Goal: Use online tool/utility: Utilize a website feature to perform a specific function

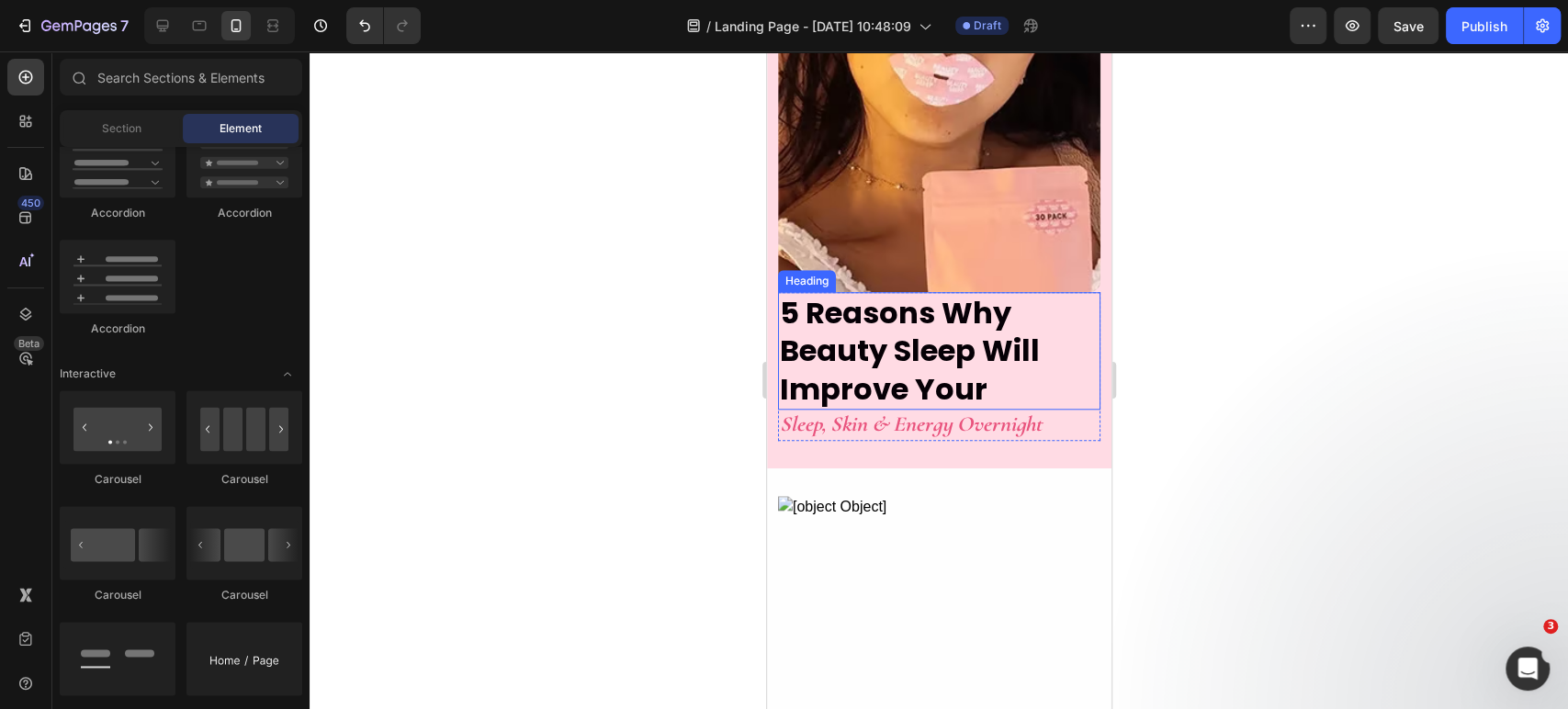
scroll to position [907, 0]
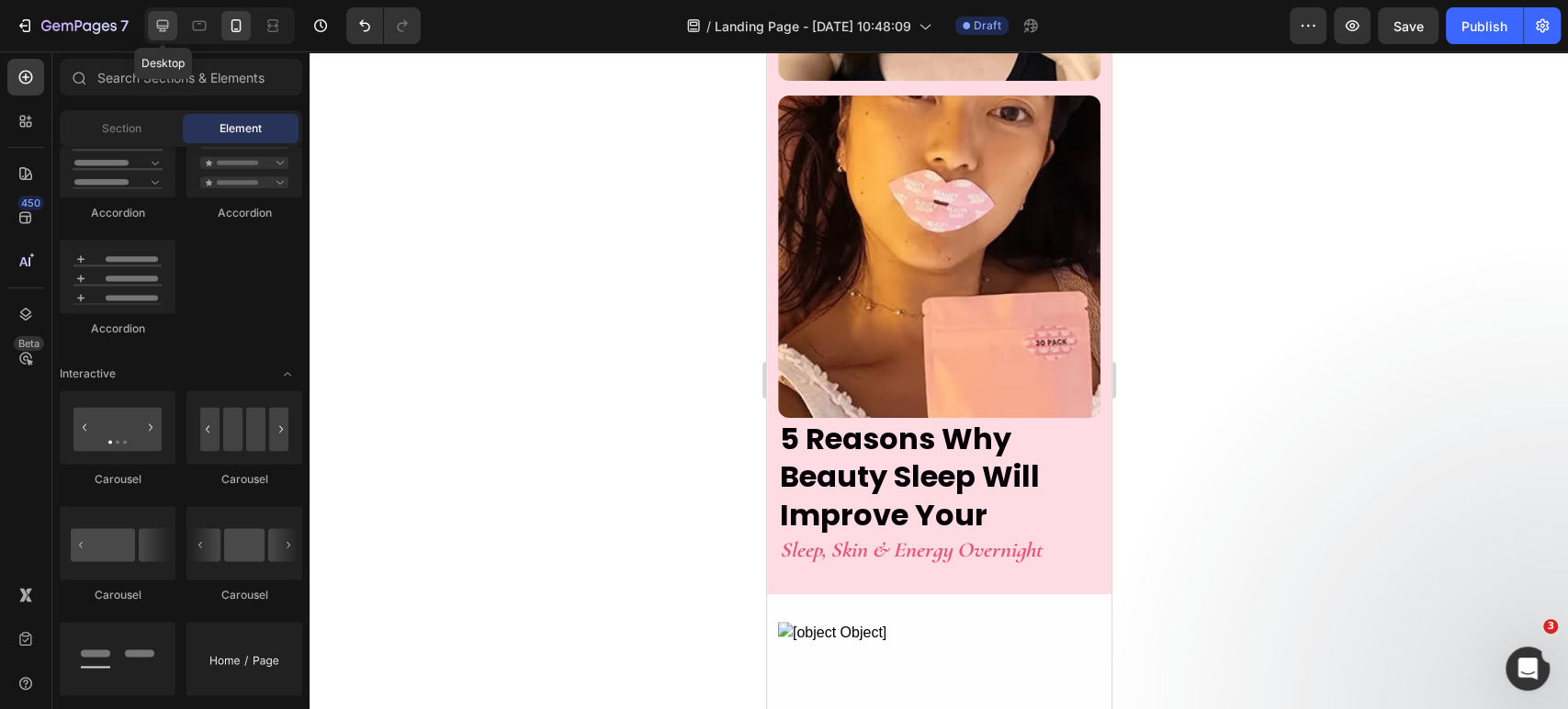
click at [169, 29] on icon at bounding box center [162, 25] width 18 height 18
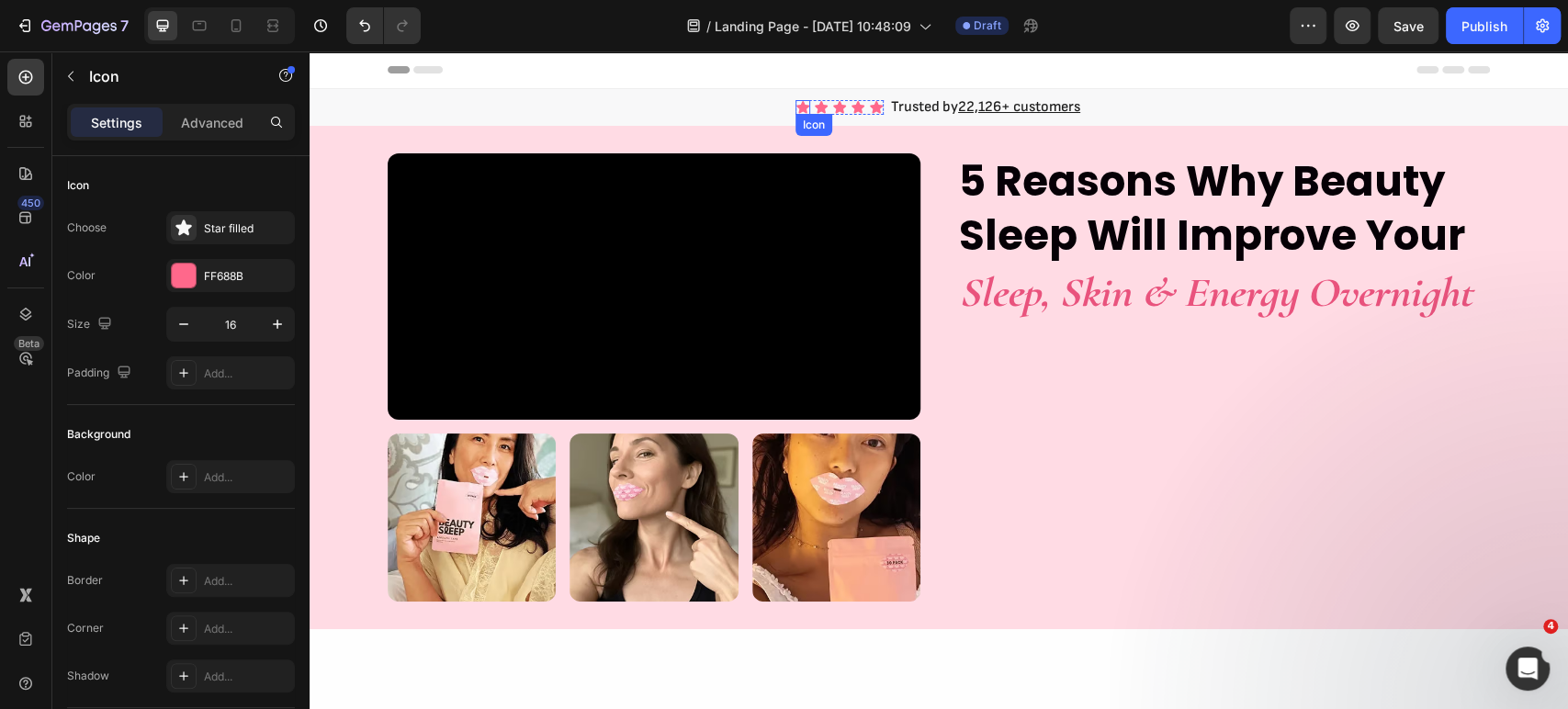
click at [795, 110] on div "Icon" at bounding box center [802, 107] width 14 height 14
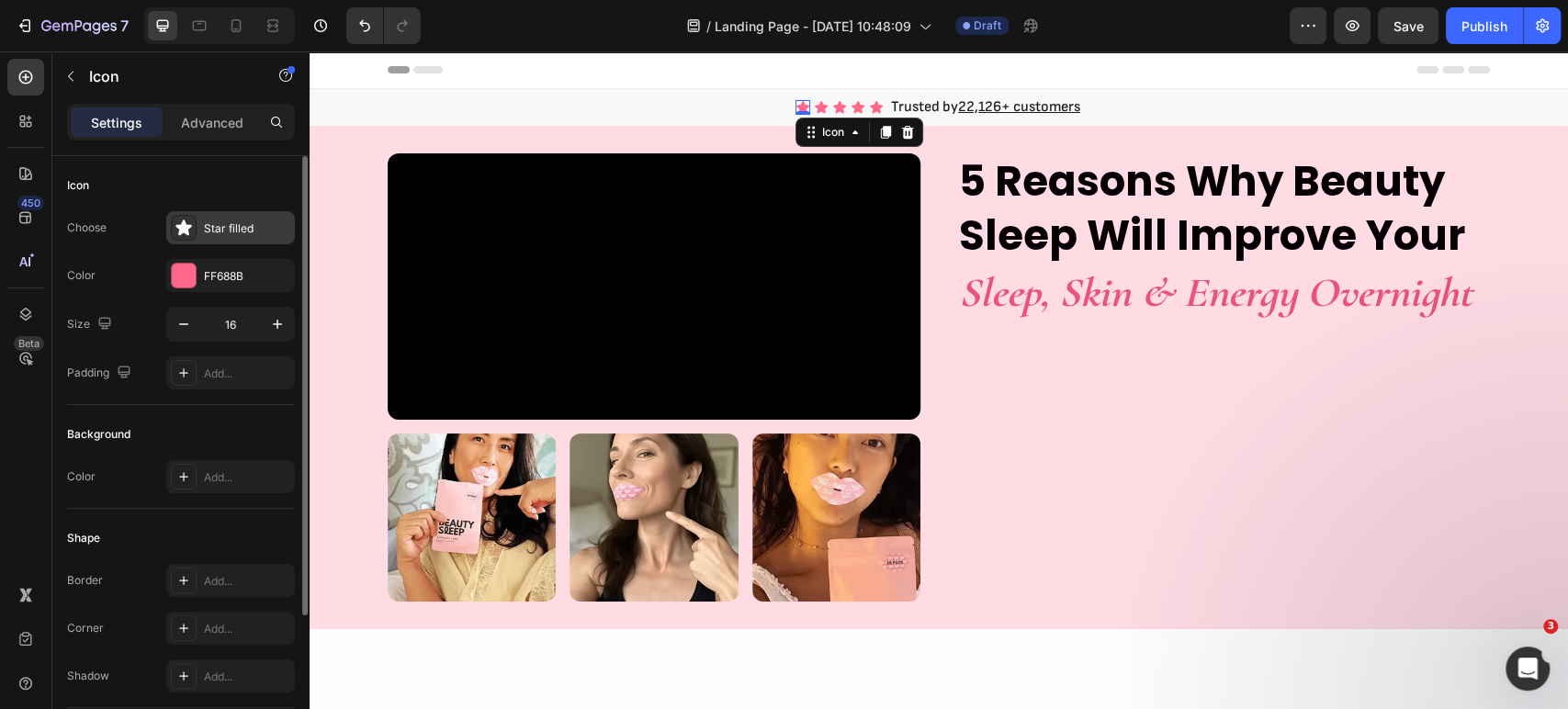
click at [218, 230] on div "Star filled" at bounding box center [247, 228] width 87 height 16
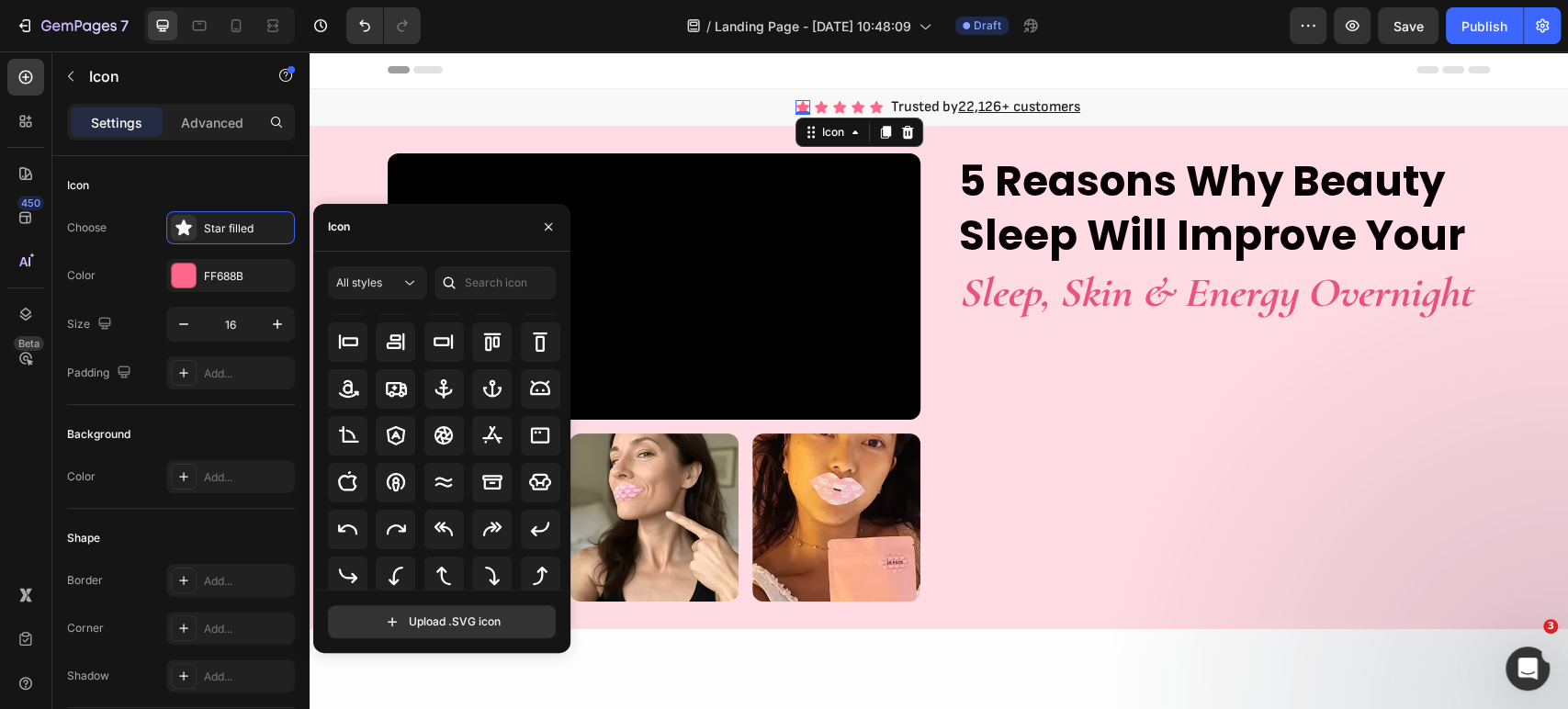
scroll to position [271, 0]
click at [360, 281] on span "All styles" at bounding box center [359, 282] width 46 height 13
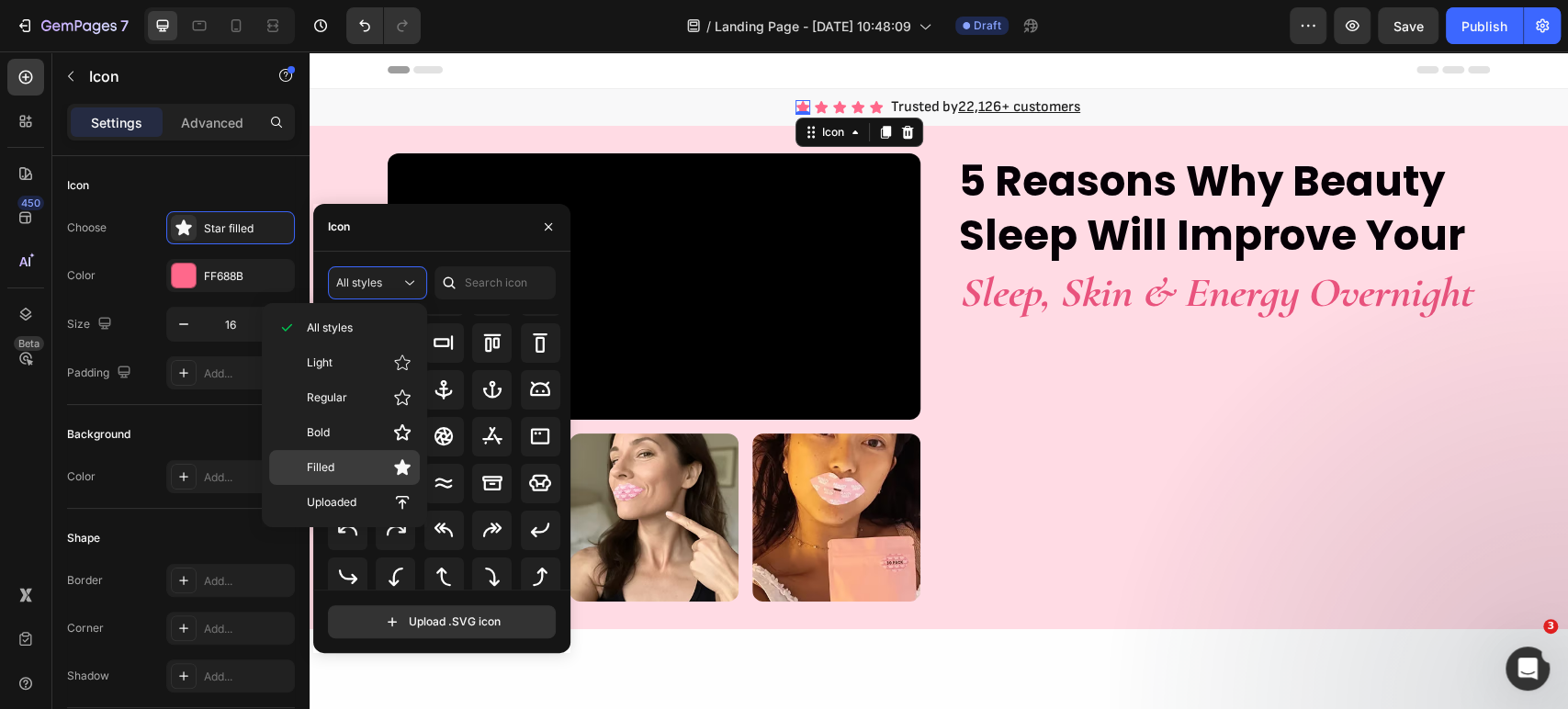
click at [397, 467] on icon at bounding box center [402, 467] width 16 height 15
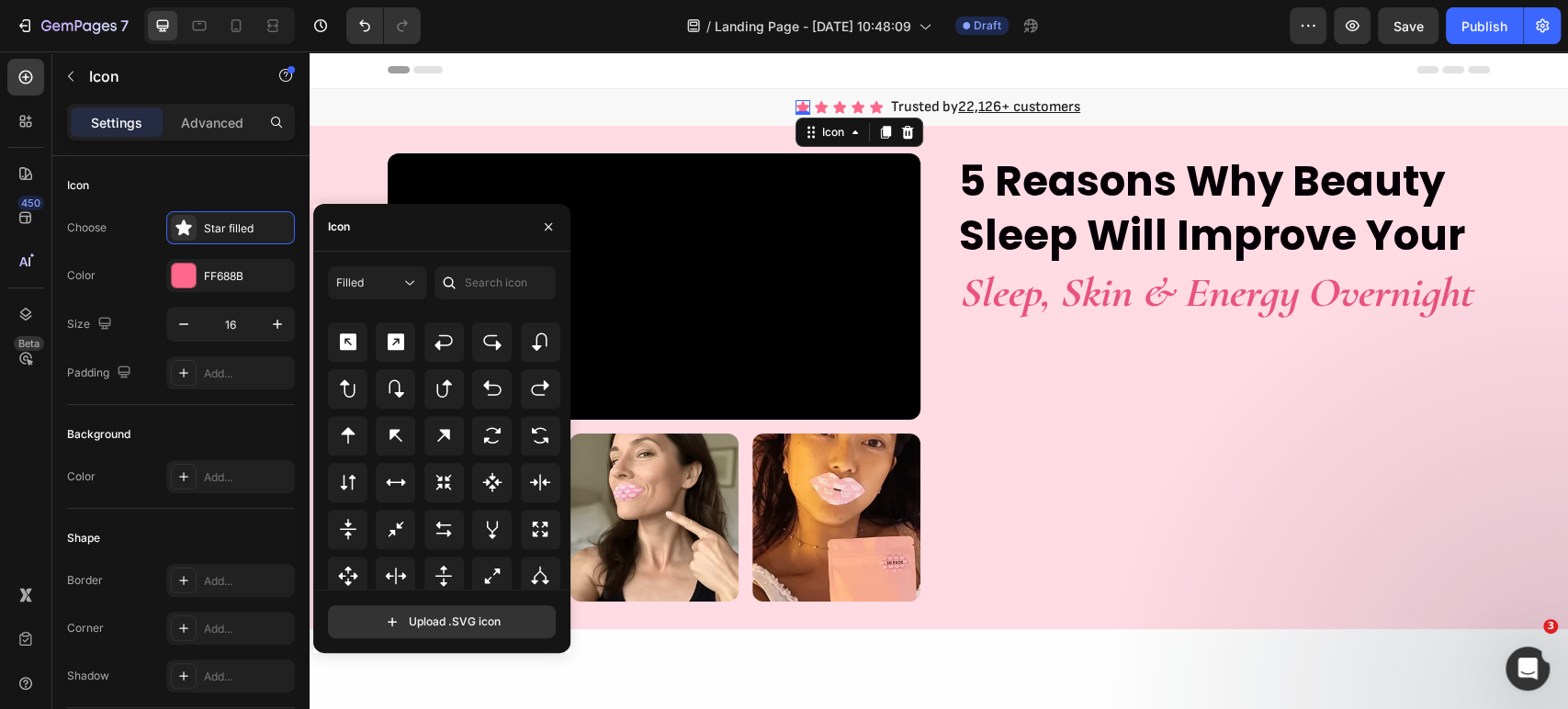
scroll to position [992, 0]
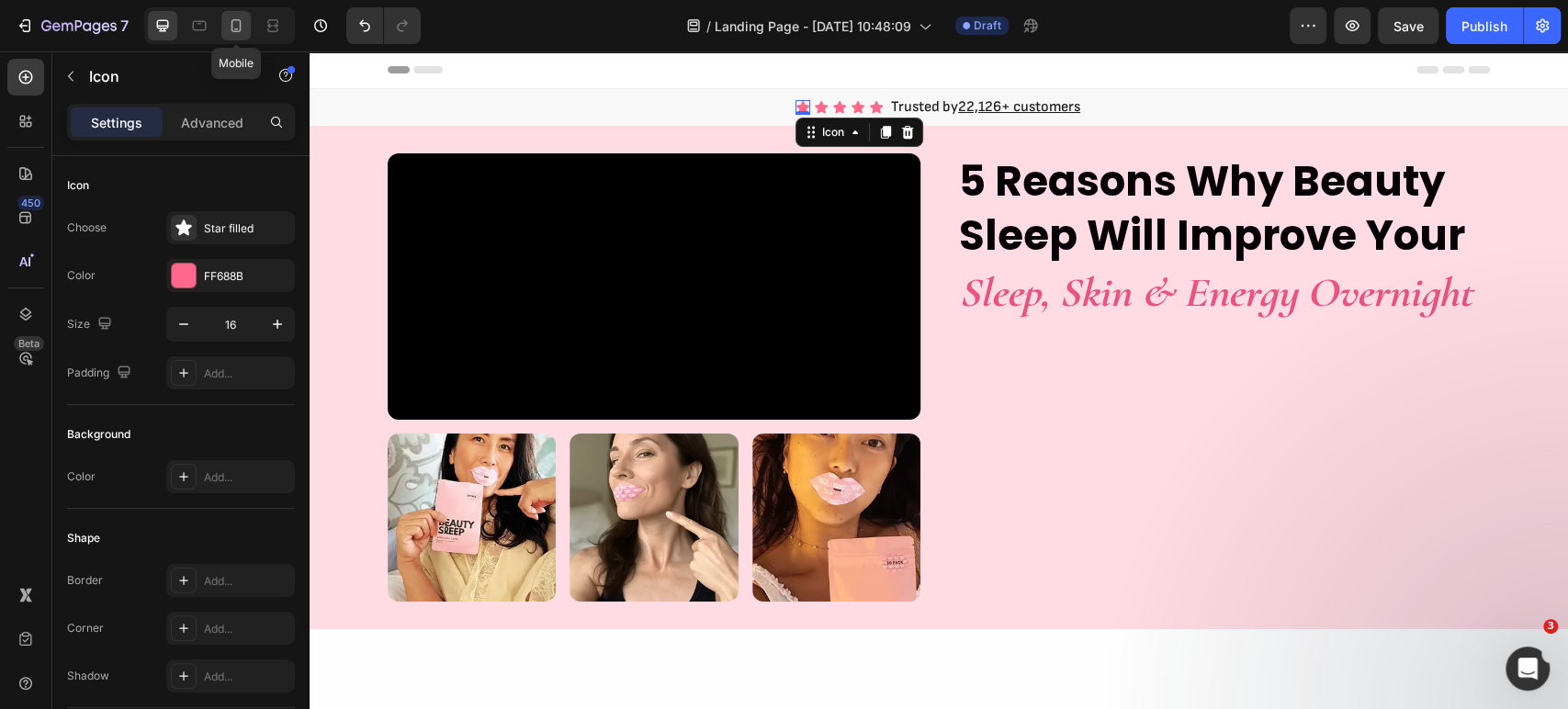
click at [241, 21] on icon at bounding box center [236, 25] width 18 height 18
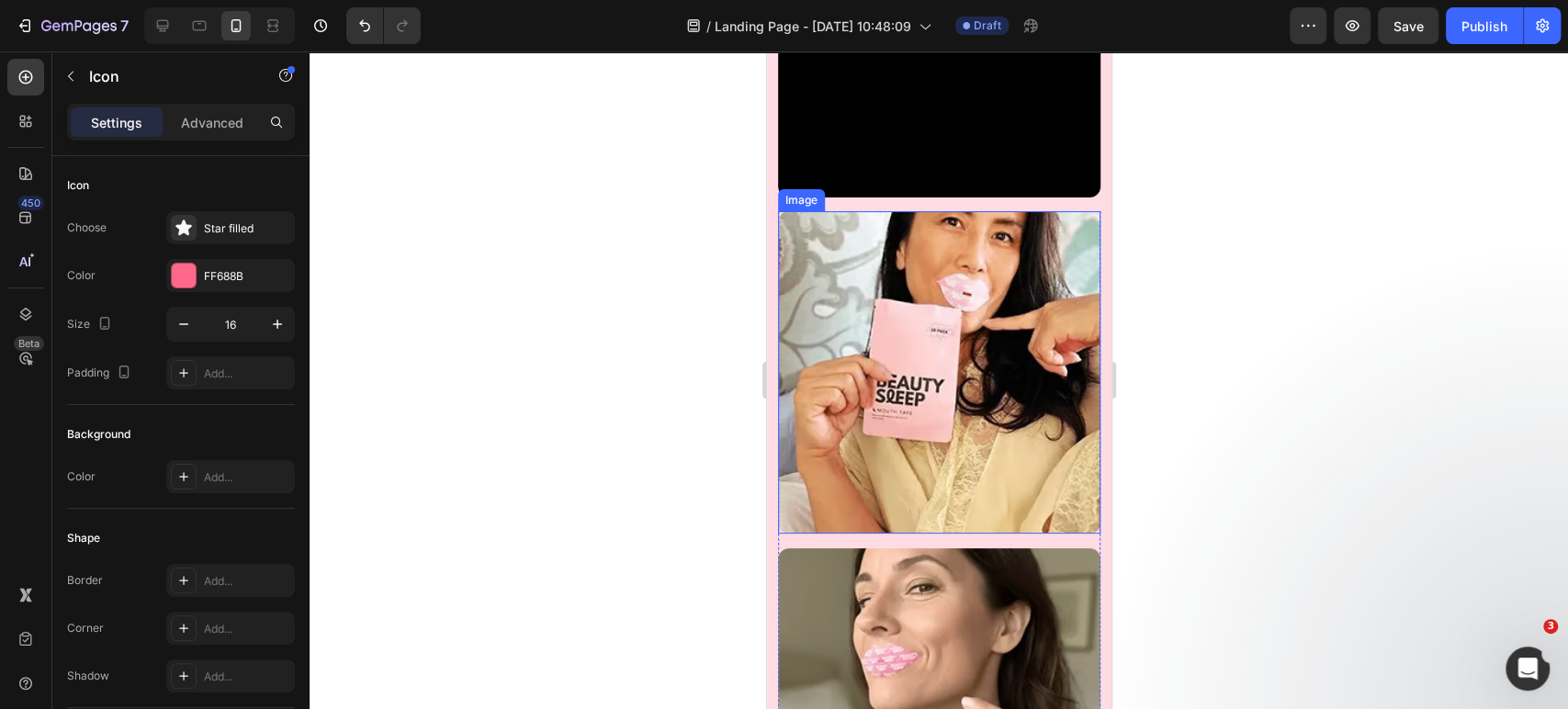
scroll to position [204, 0]
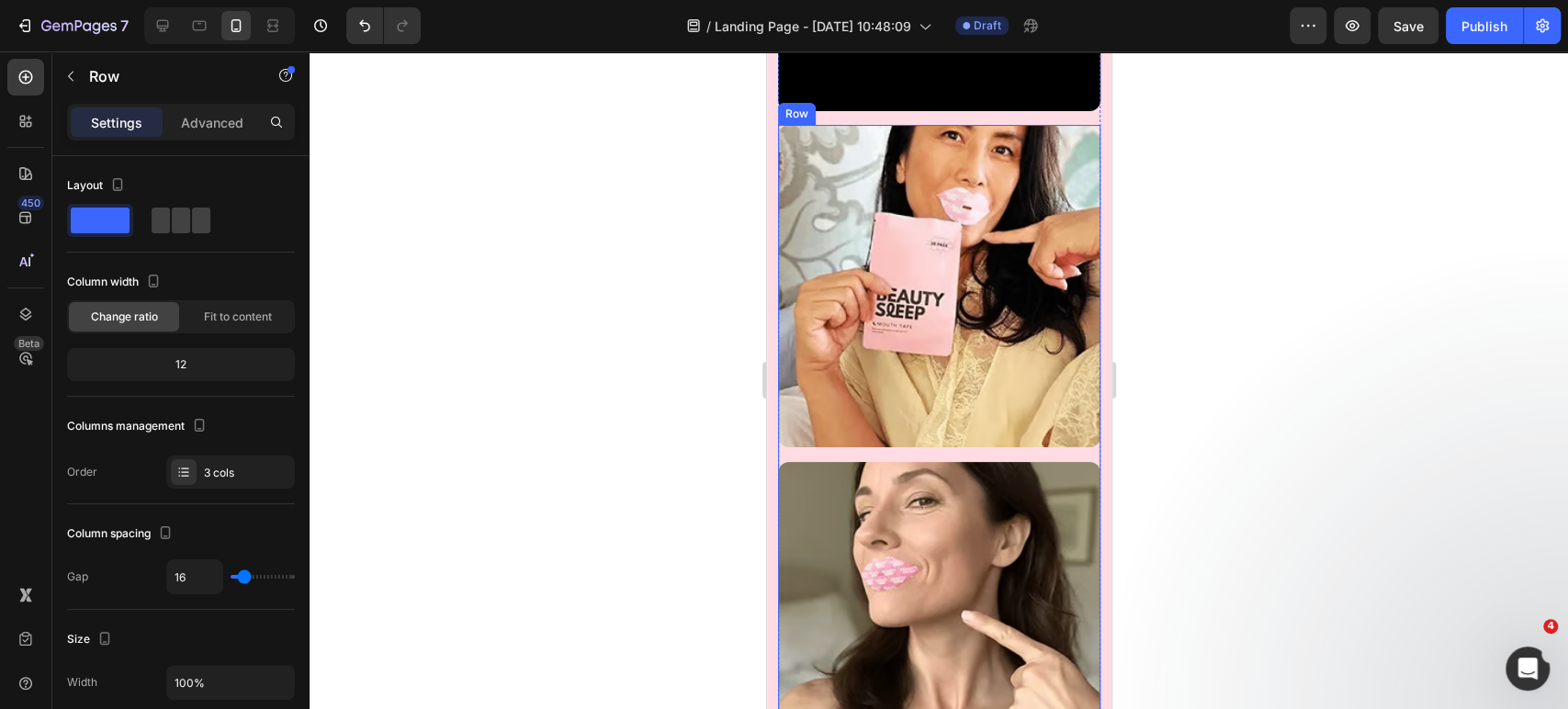
click at [856, 490] on div "Image Image Image Row" at bounding box center [939, 623] width 322 height 997
click at [172, 229] on span at bounding box center [180, 220] width 18 height 26
type input "15"
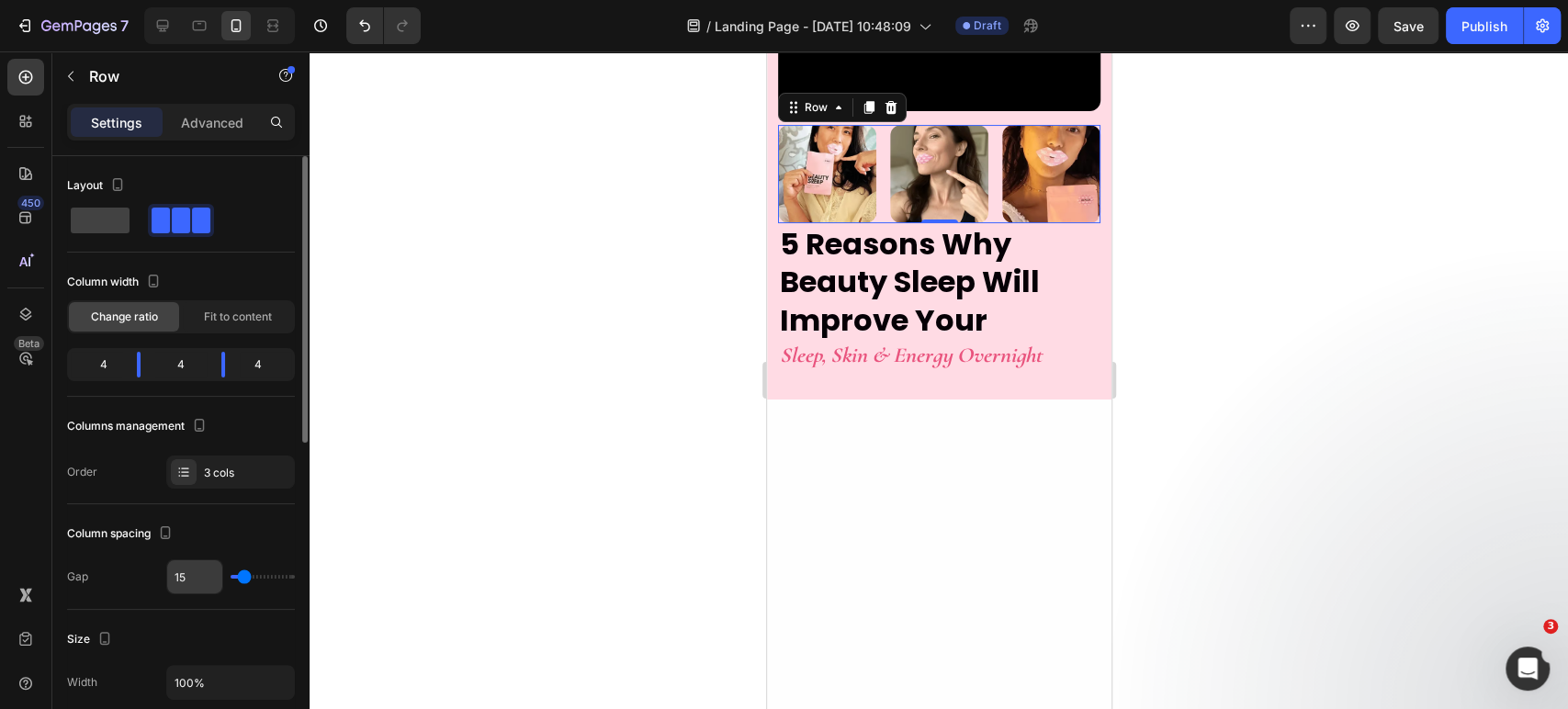
click at [186, 578] on input "15" at bounding box center [195, 576] width 55 height 33
type input "1"
type input "12"
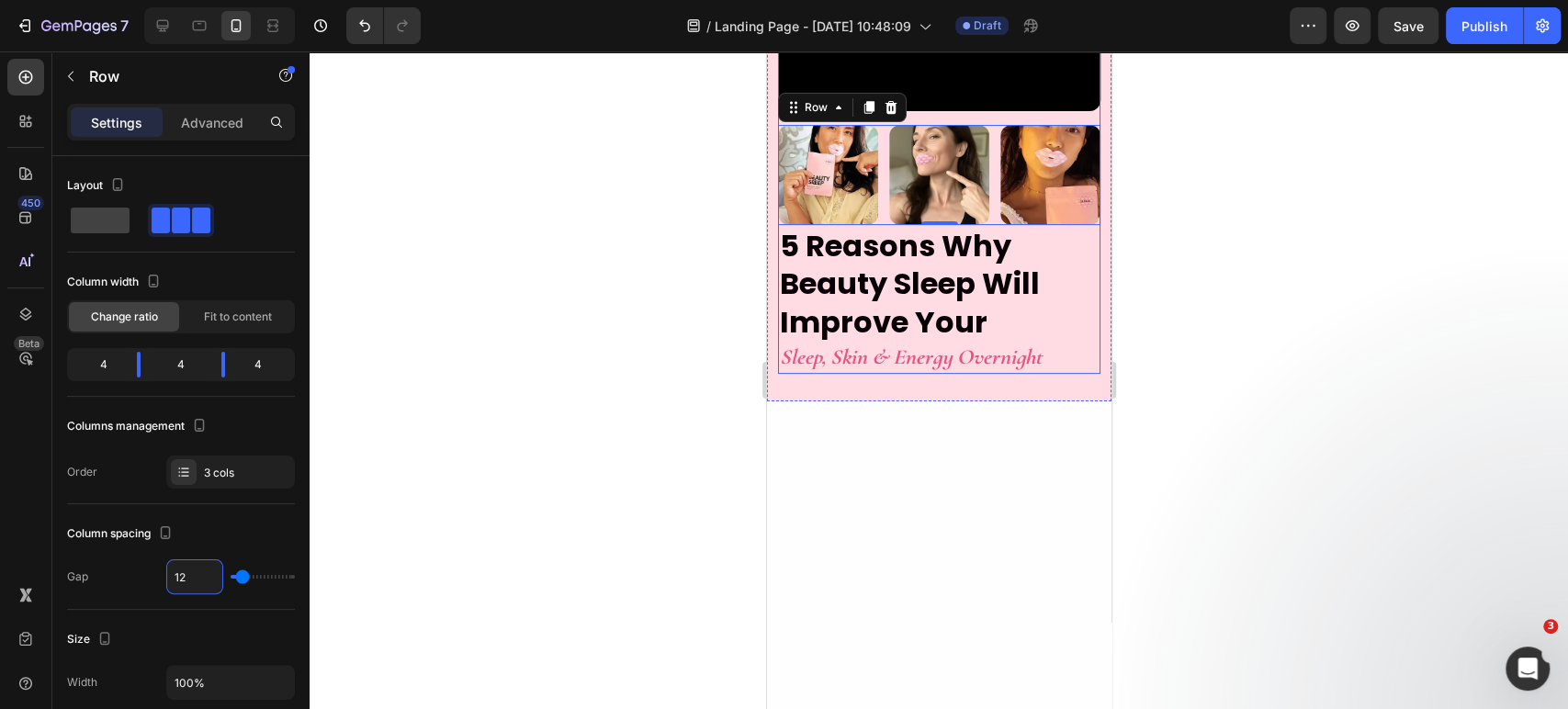
click at [977, 167] on div "Video Image Image Image Row 0" at bounding box center [939, 87] width 322 height 276
click at [878, 217] on div "Image Image Image Row 0" at bounding box center [939, 175] width 322 height 100
click at [224, 122] on p "Advanced" at bounding box center [212, 122] width 62 height 19
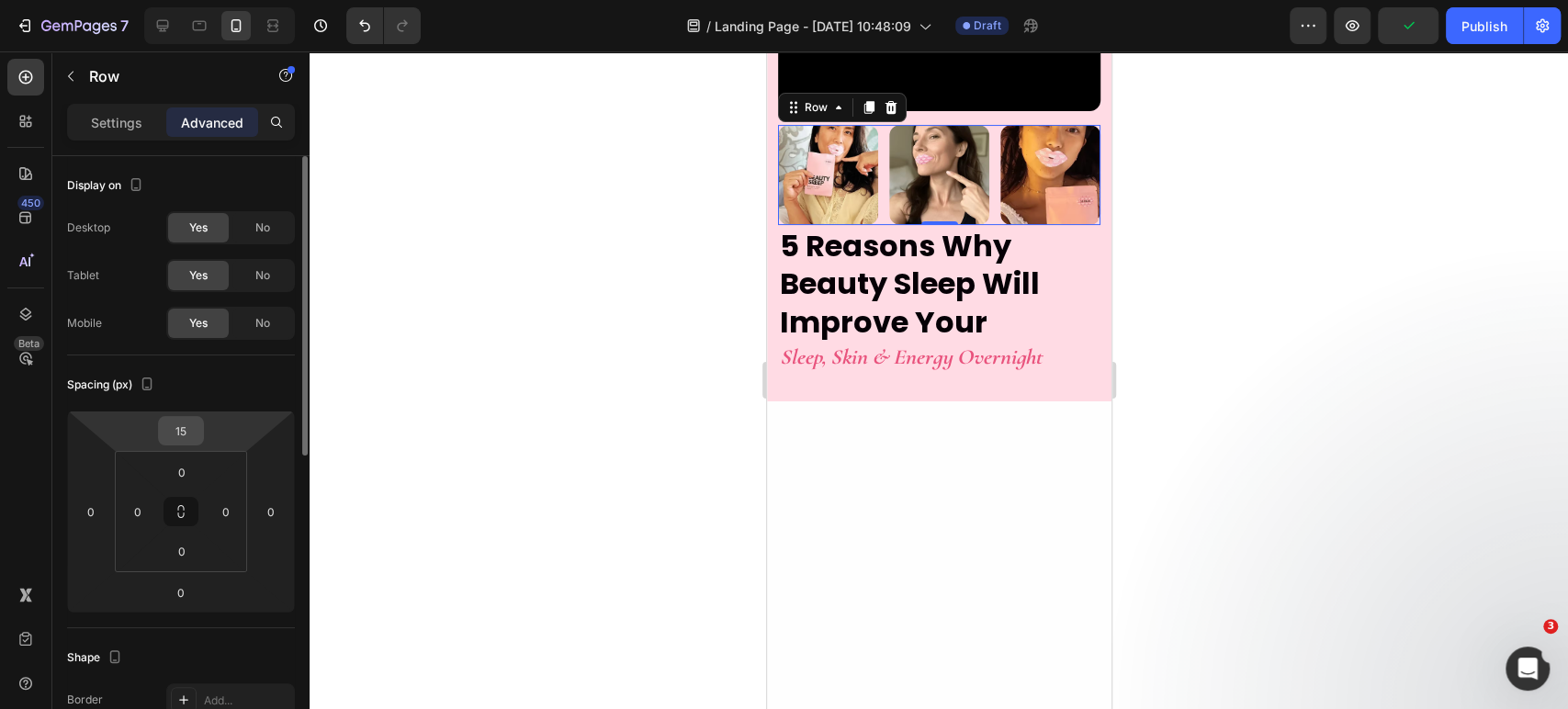
click at [185, 439] on input "15" at bounding box center [180, 430] width 37 height 28
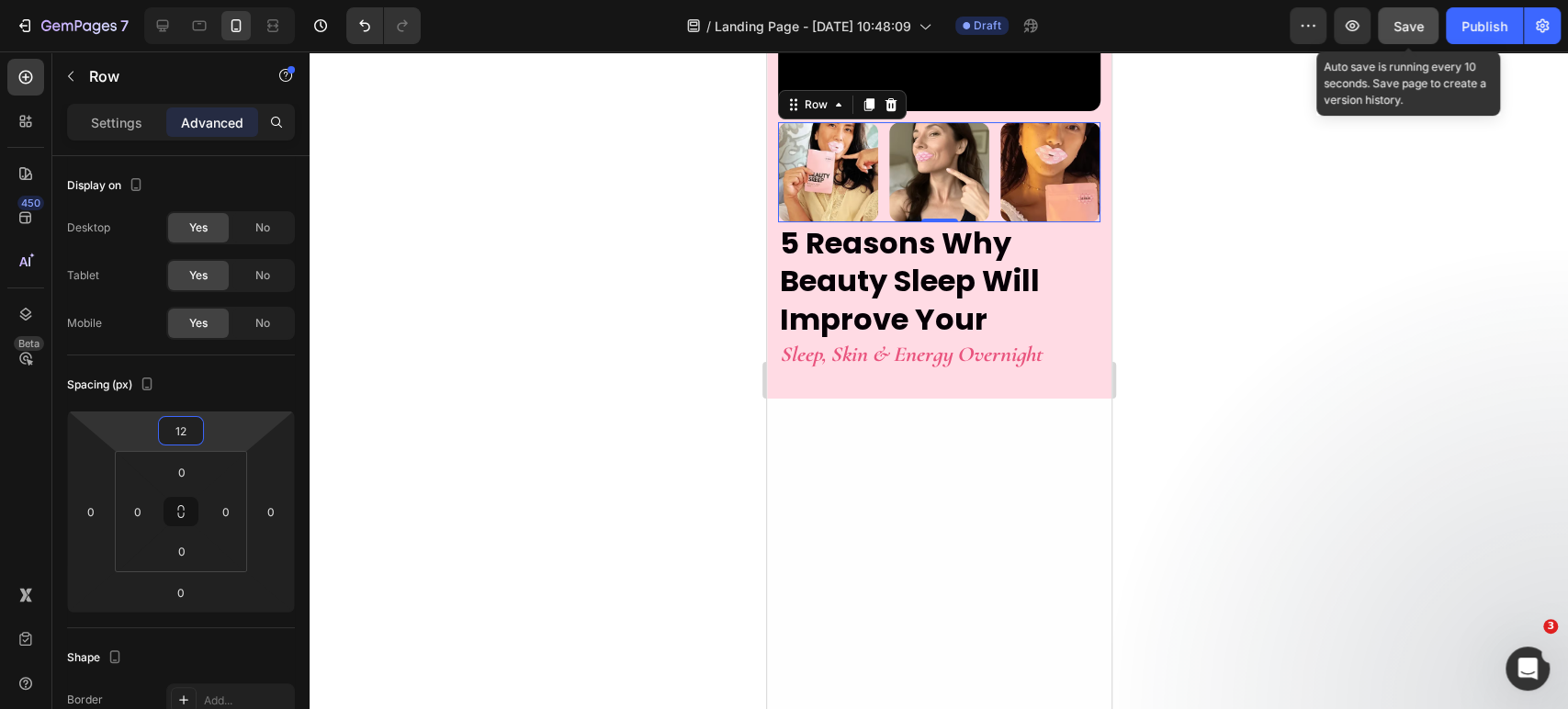
type input "12"
click at [1403, 36] on button "Save" at bounding box center [1408, 26] width 61 height 37
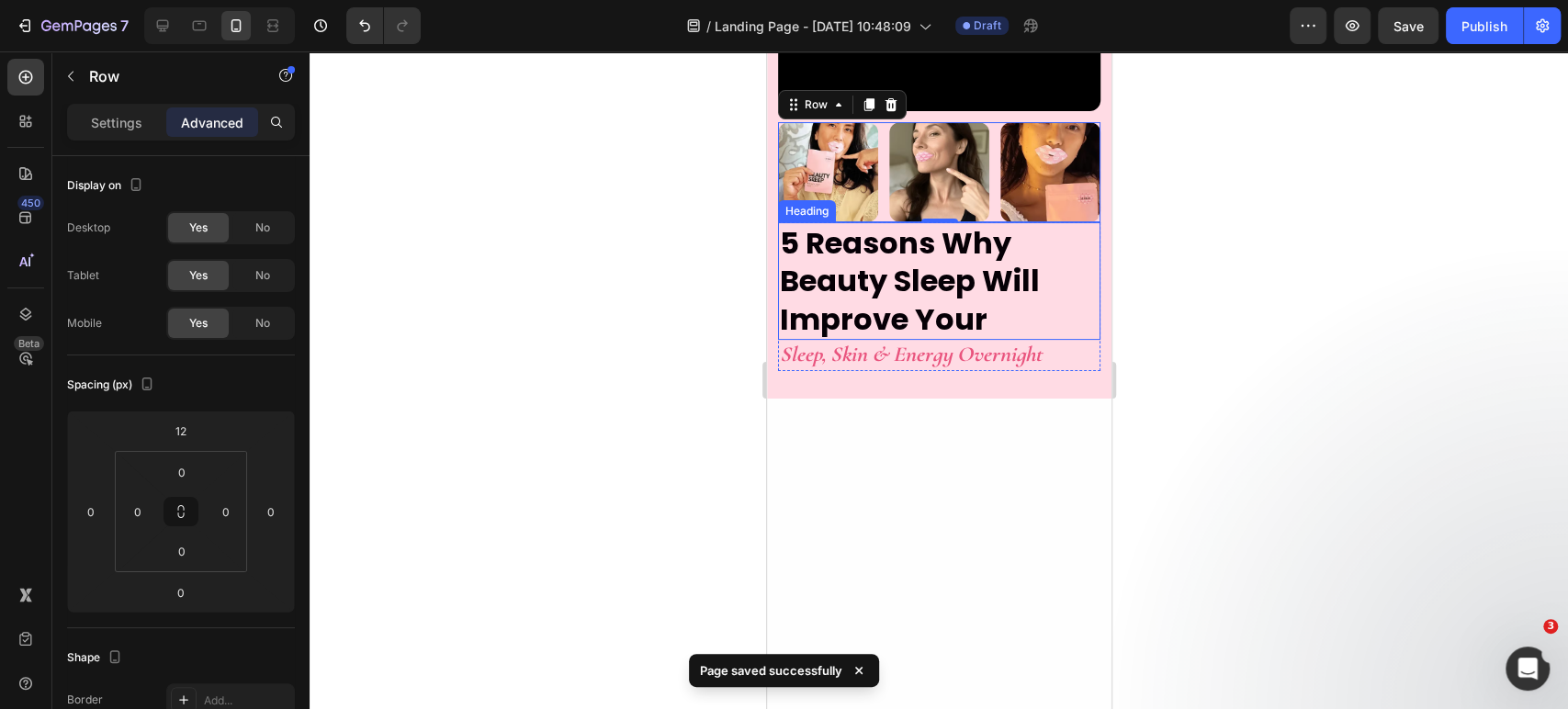
click at [979, 339] on p "5 Reasons Why Beauty Sleep Will Improve Your" at bounding box center [939, 282] width 319 height 115
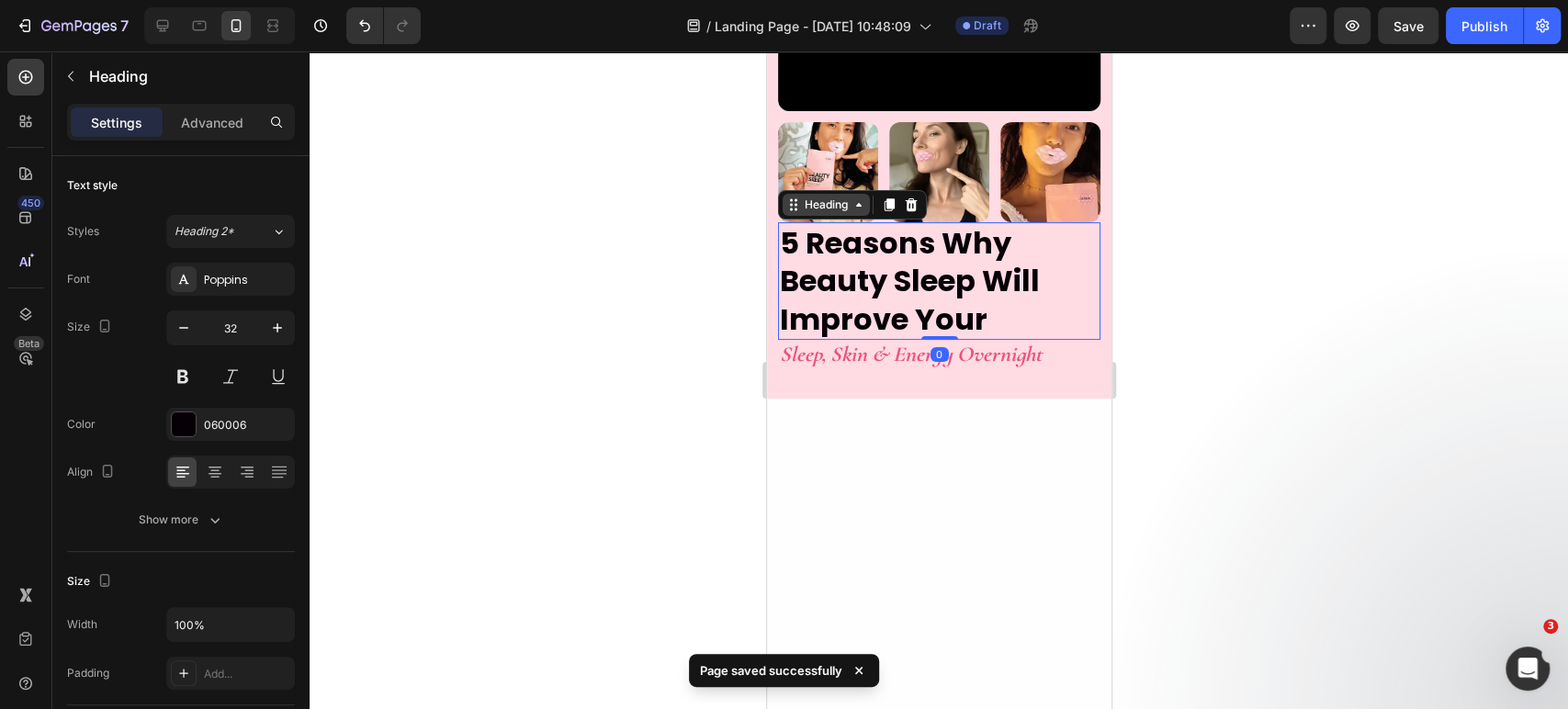
click at [836, 213] on div "Heading" at bounding box center [825, 204] width 51 height 16
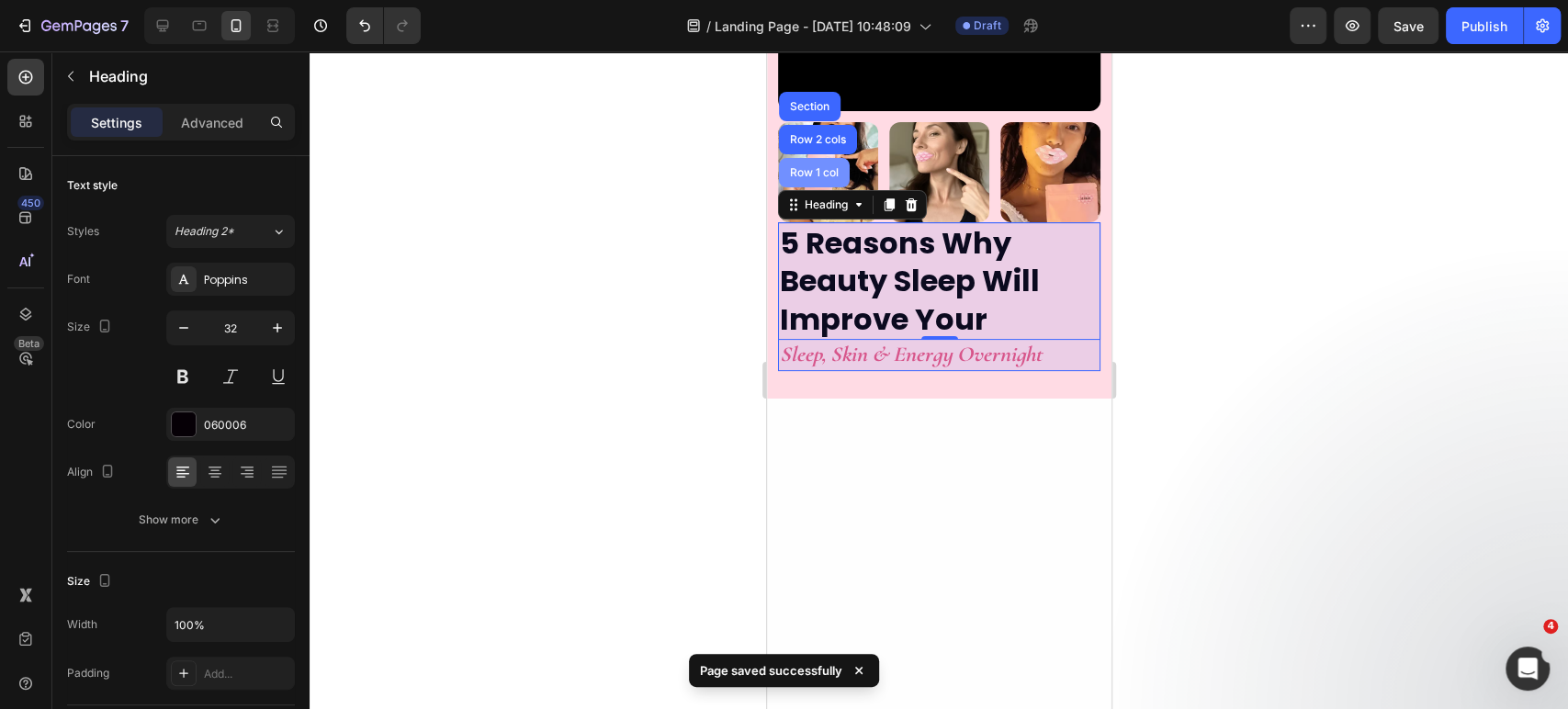
click at [823, 187] on div "Row 1 col" at bounding box center [814, 173] width 71 height 30
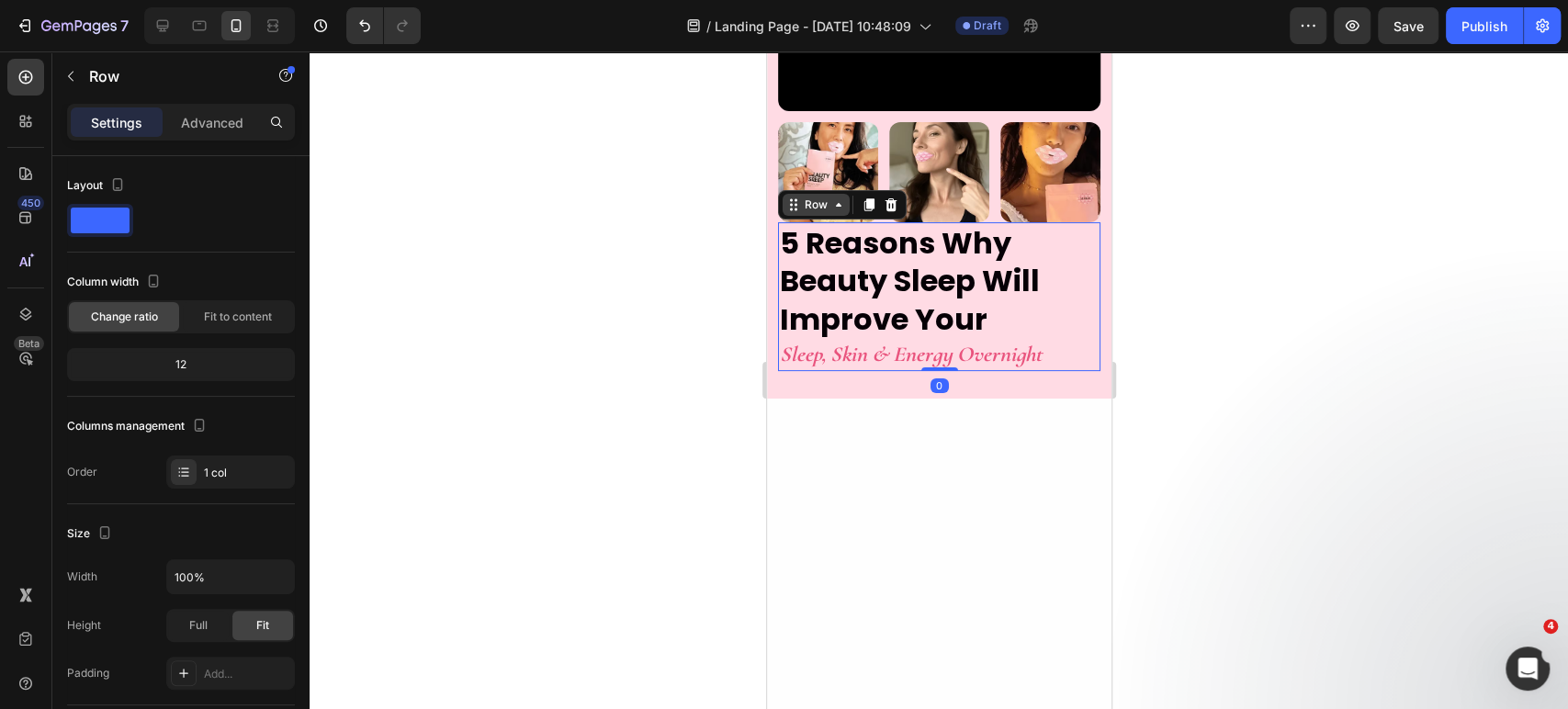
click at [810, 213] on div "Row" at bounding box center [815, 204] width 31 height 16
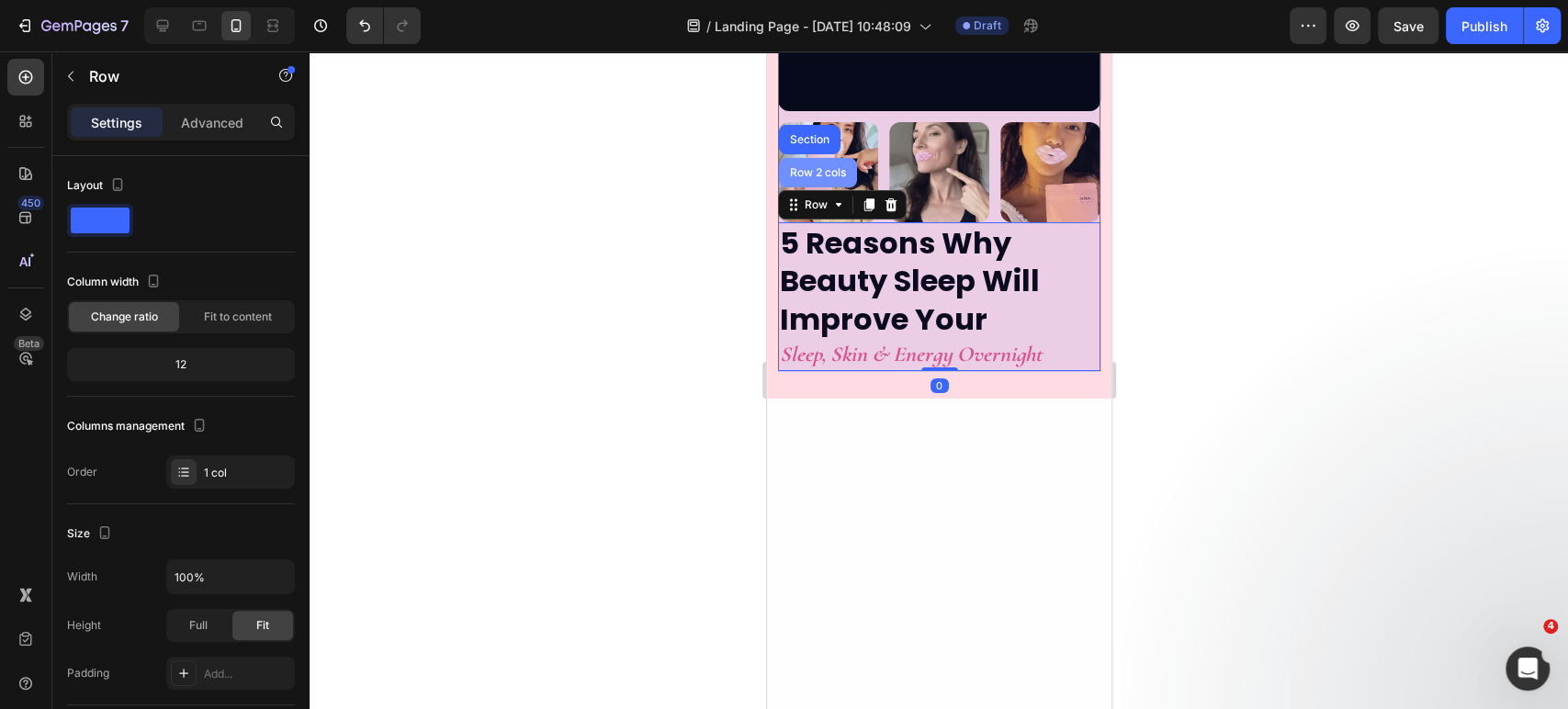
drag, startPoint x: 820, startPoint y: 219, endPoint x: 1522, endPoint y: 293, distance: 705.9
click at [820, 178] on div "Row 2 cols" at bounding box center [816, 173] width 63 height 11
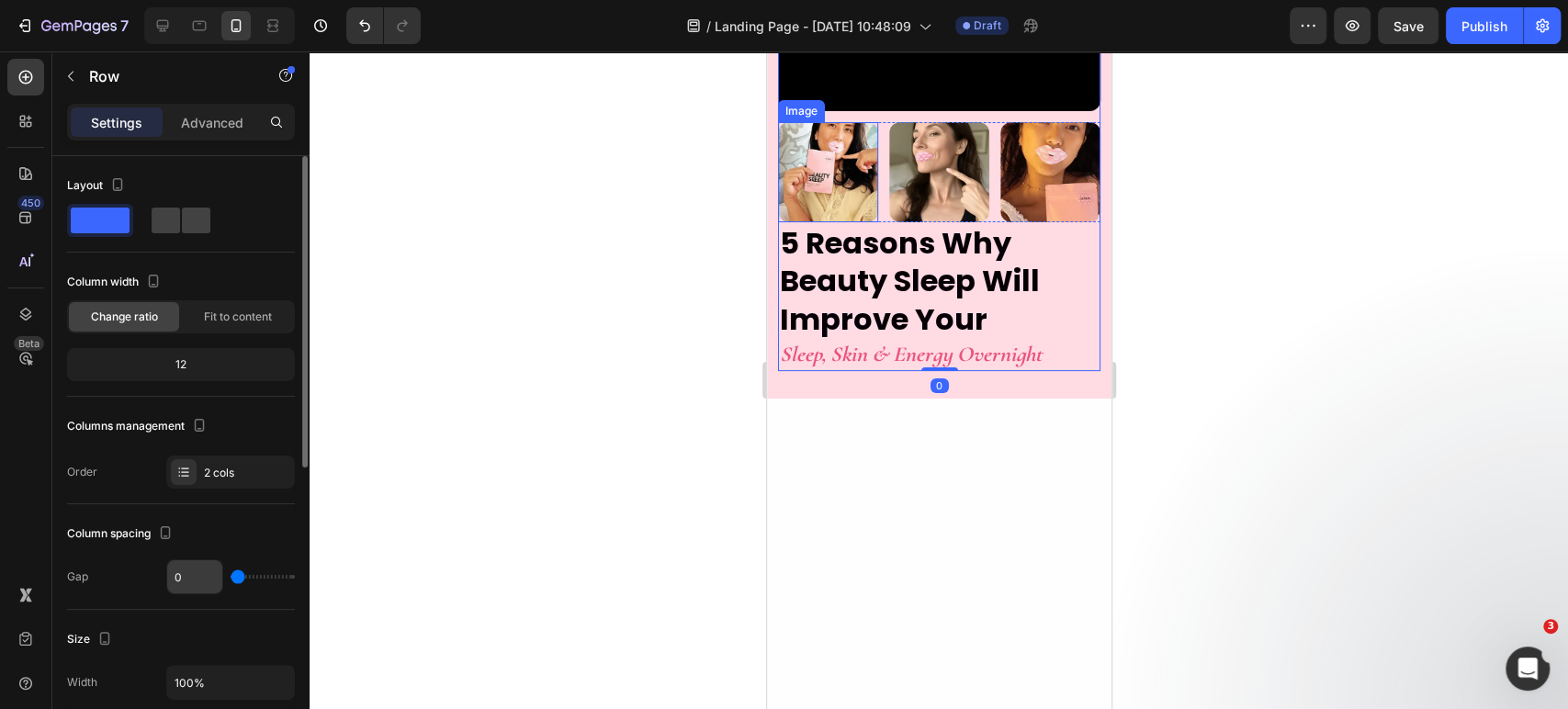
click at [194, 579] on input "0" at bounding box center [195, 576] width 55 height 33
type input "2"
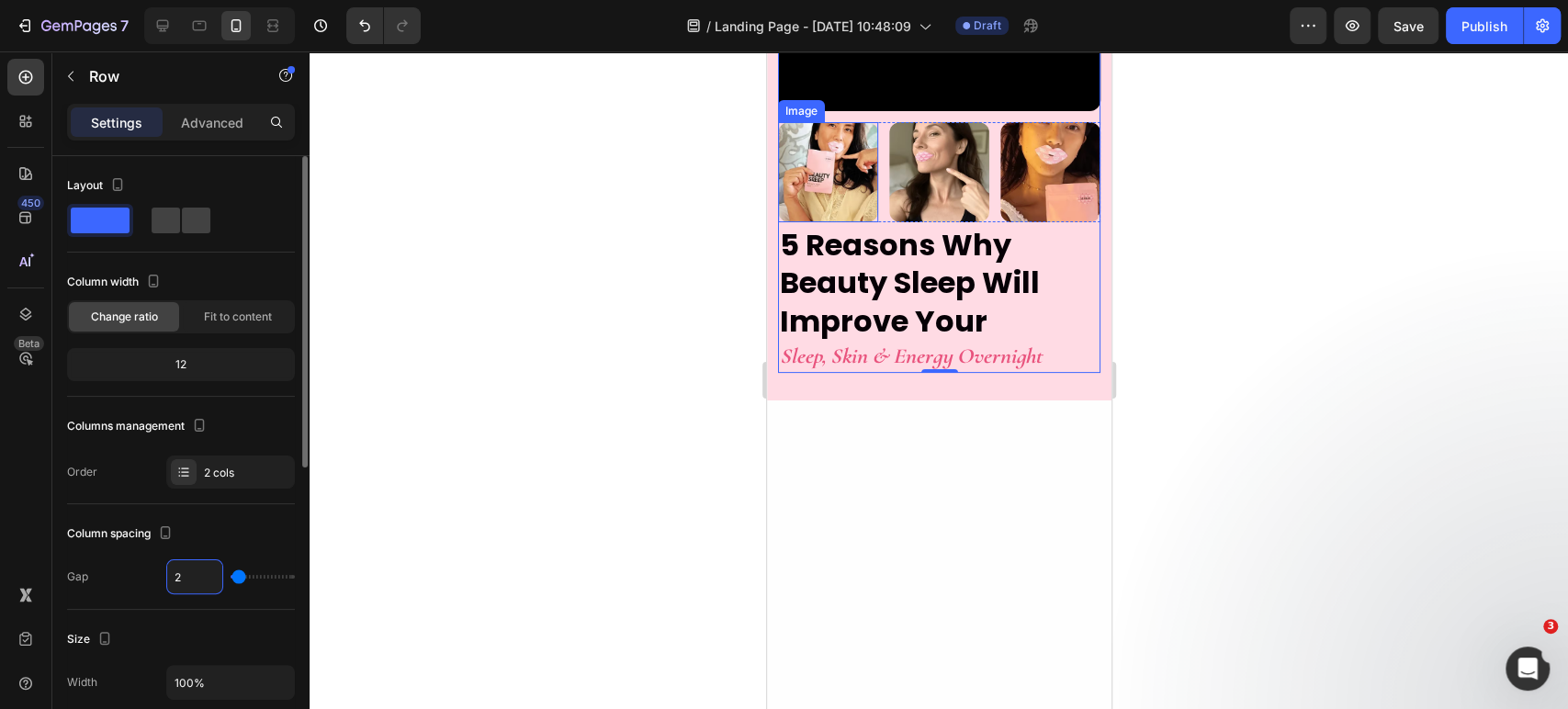
type input "25"
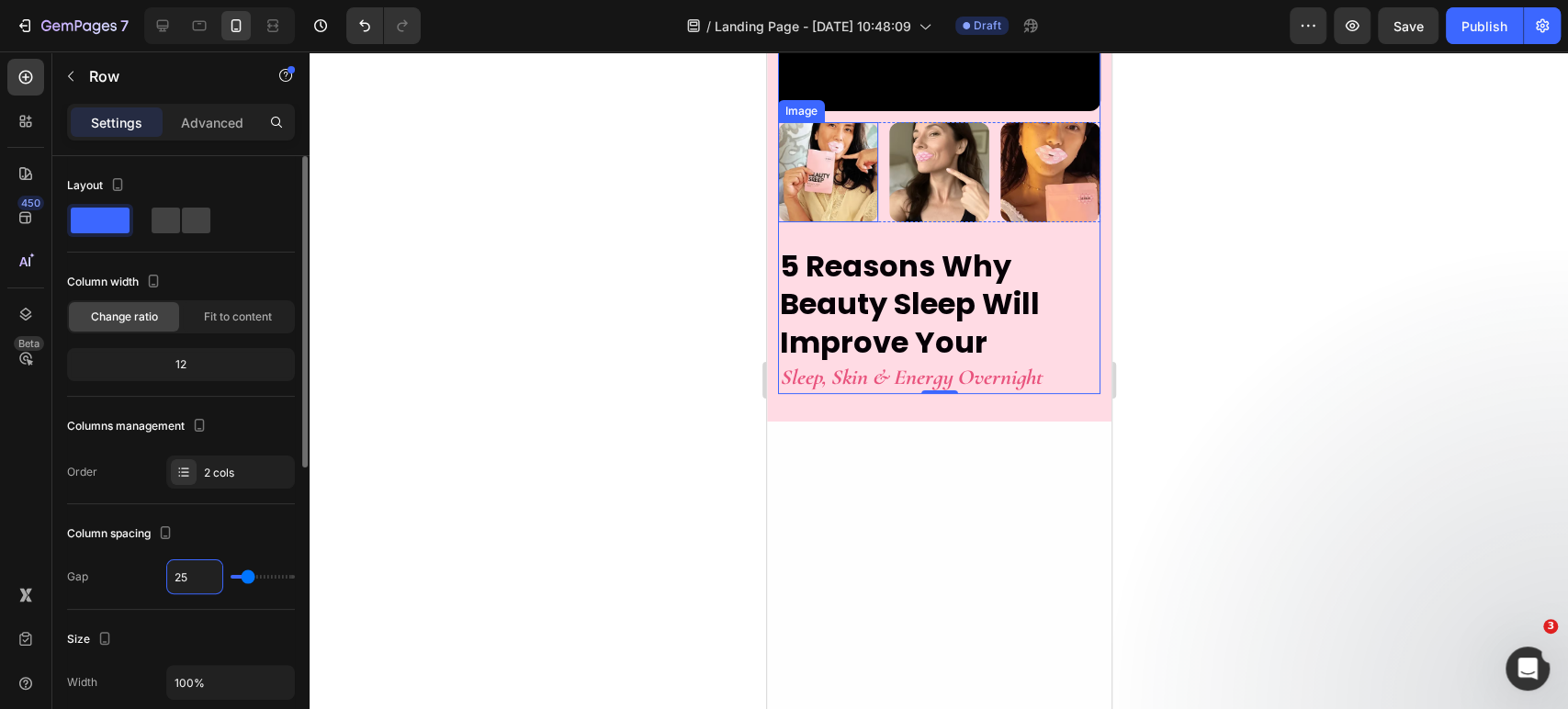
type input "24"
type input "23"
type input "22"
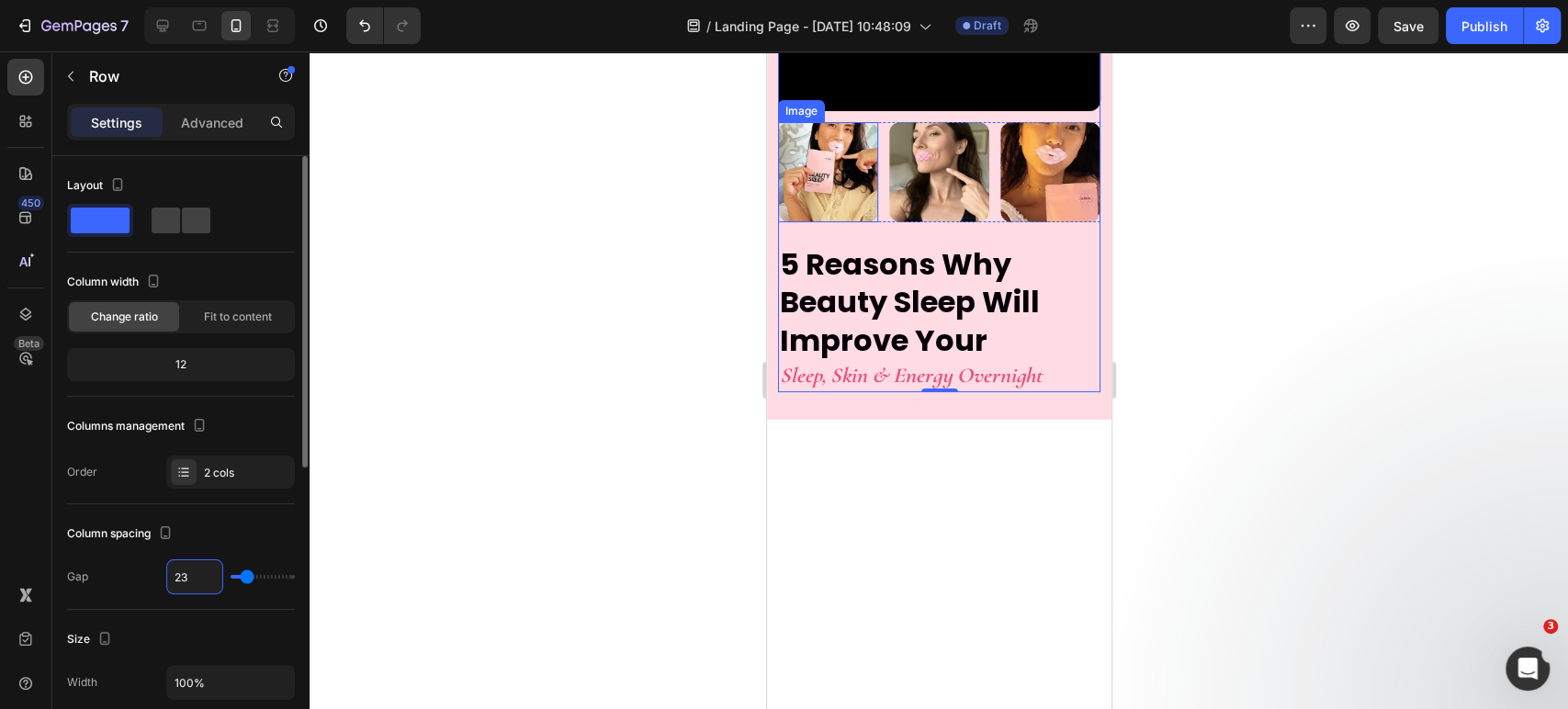
type input "22"
type input "21"
type input "20"
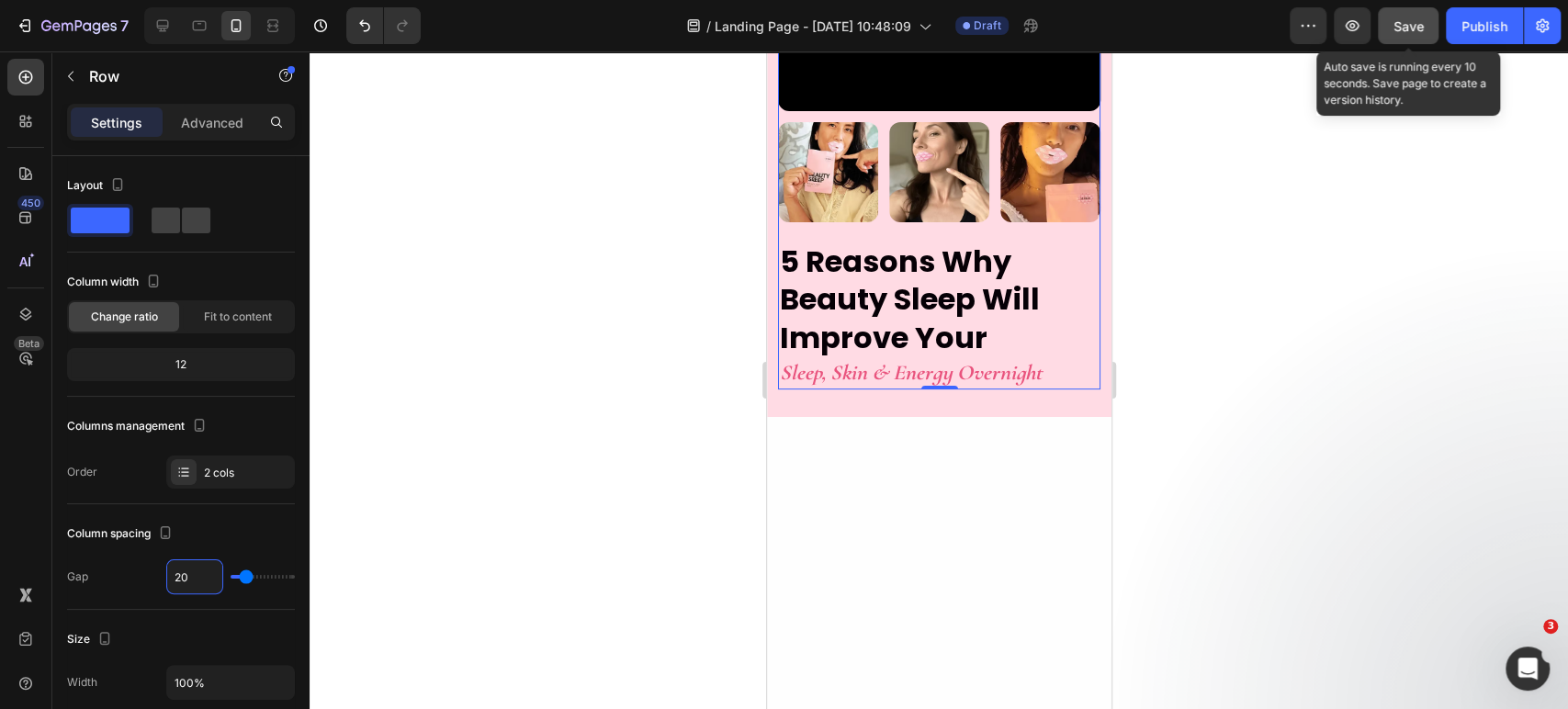
type input "20"
click at [1408, 28] on span "Save" at bounding box center [1409, 26] width 31 height 15
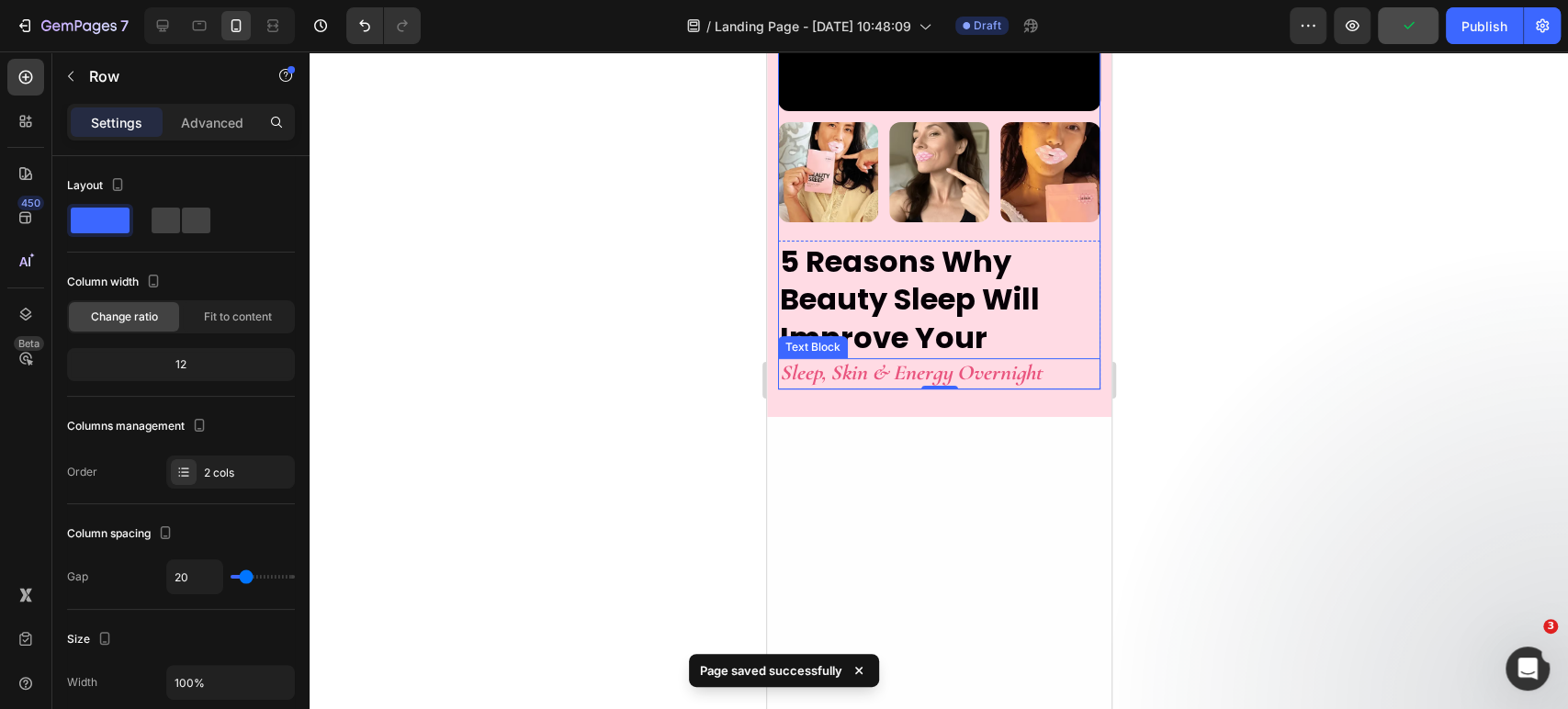
click at [868, 387] on p "Sleep, Skin & Energy Overnight" at bounding box center [939, 373] width 319 height 28
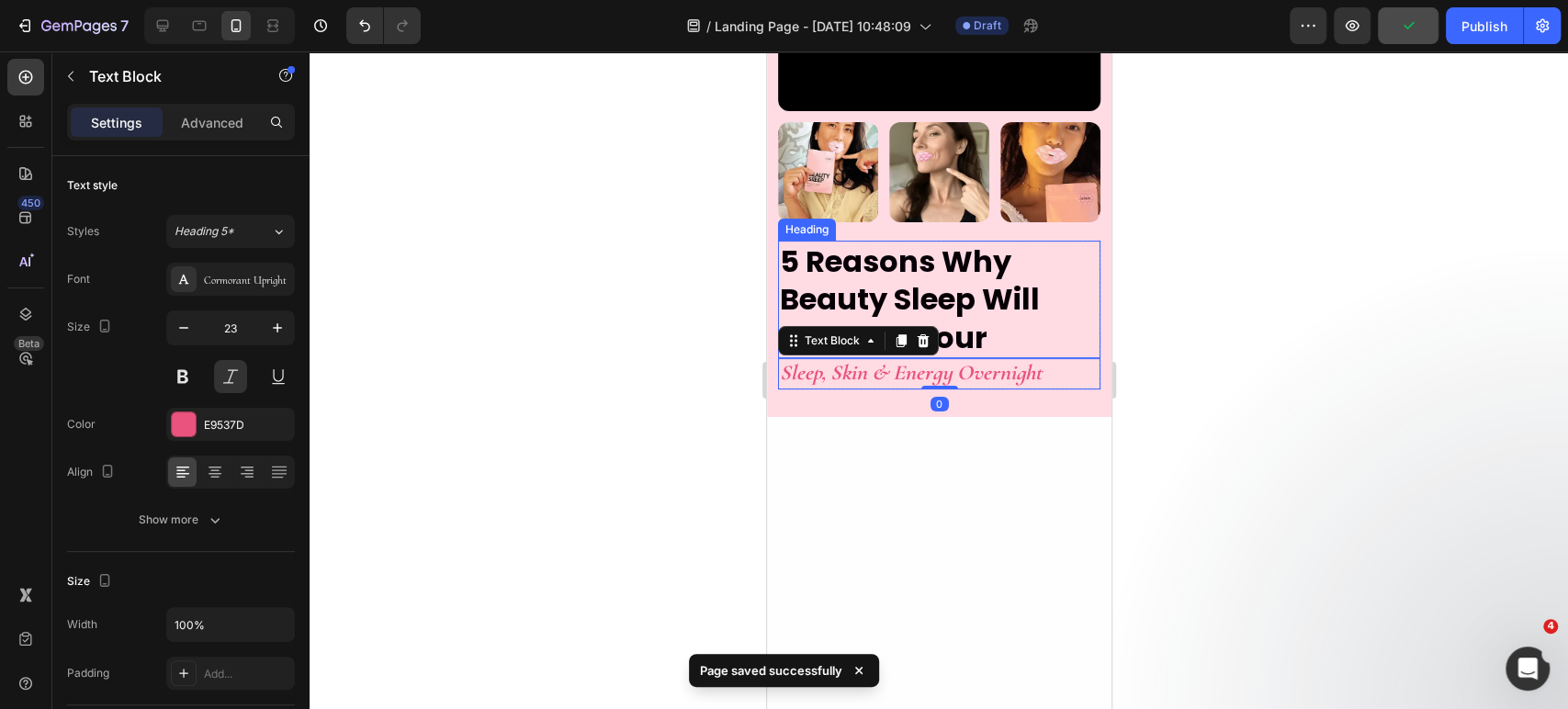
click at [907, 305] on p "5 Reasons Why Beauty Sleep Will Improve Your" at bounding box center [939, 300] width 319 height 115
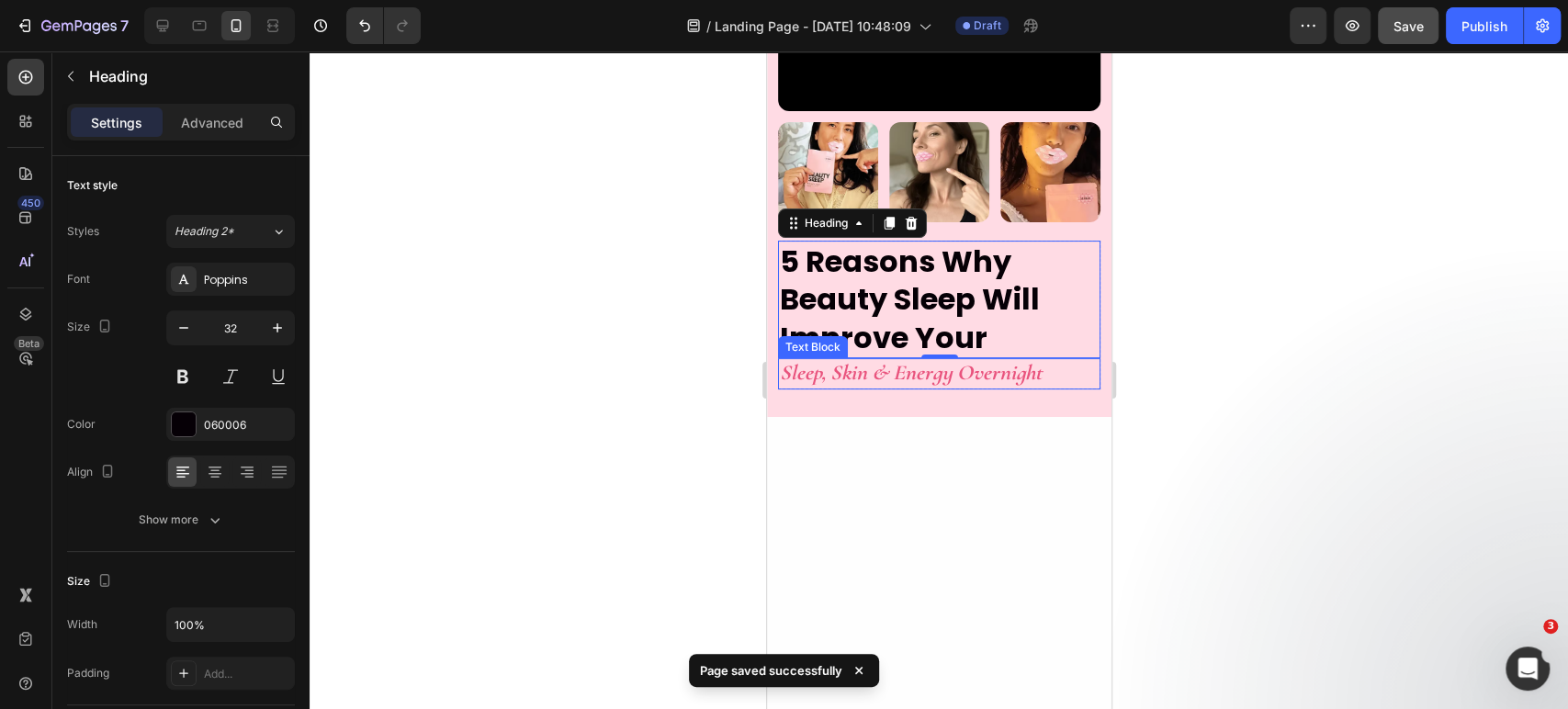
click at [823, 387] on p "Sleep, Skin & Energy Overnight" at bounding box center [939, 373] width 319 height 28
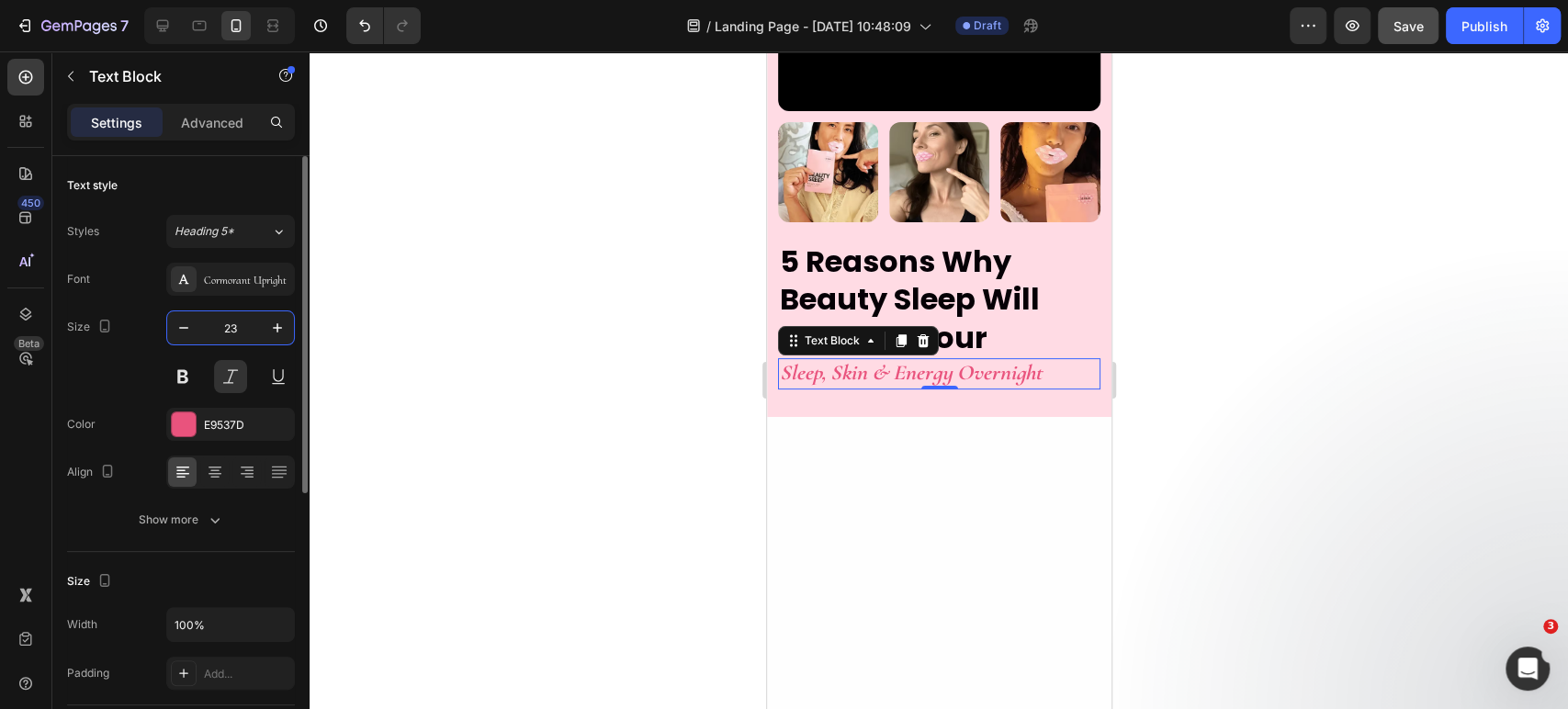
click at [250, 318] on input "23" at bounding box center [231, 327] width 61 height 33
type input "26"
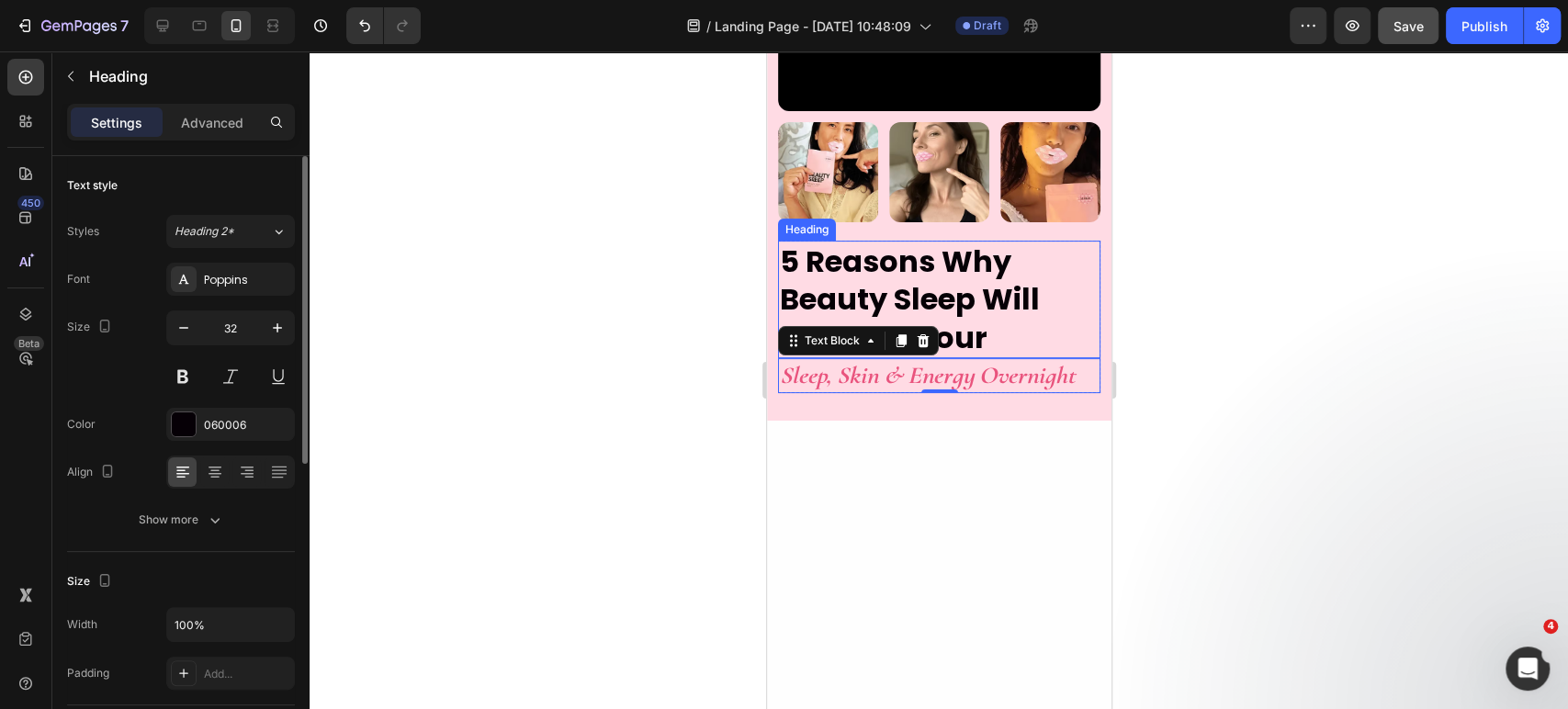
click at [878, 336] on p "5 Reasons Why Beauty Sleep Will Improve Your" at bounding box center [939, 300] width 319 height 115
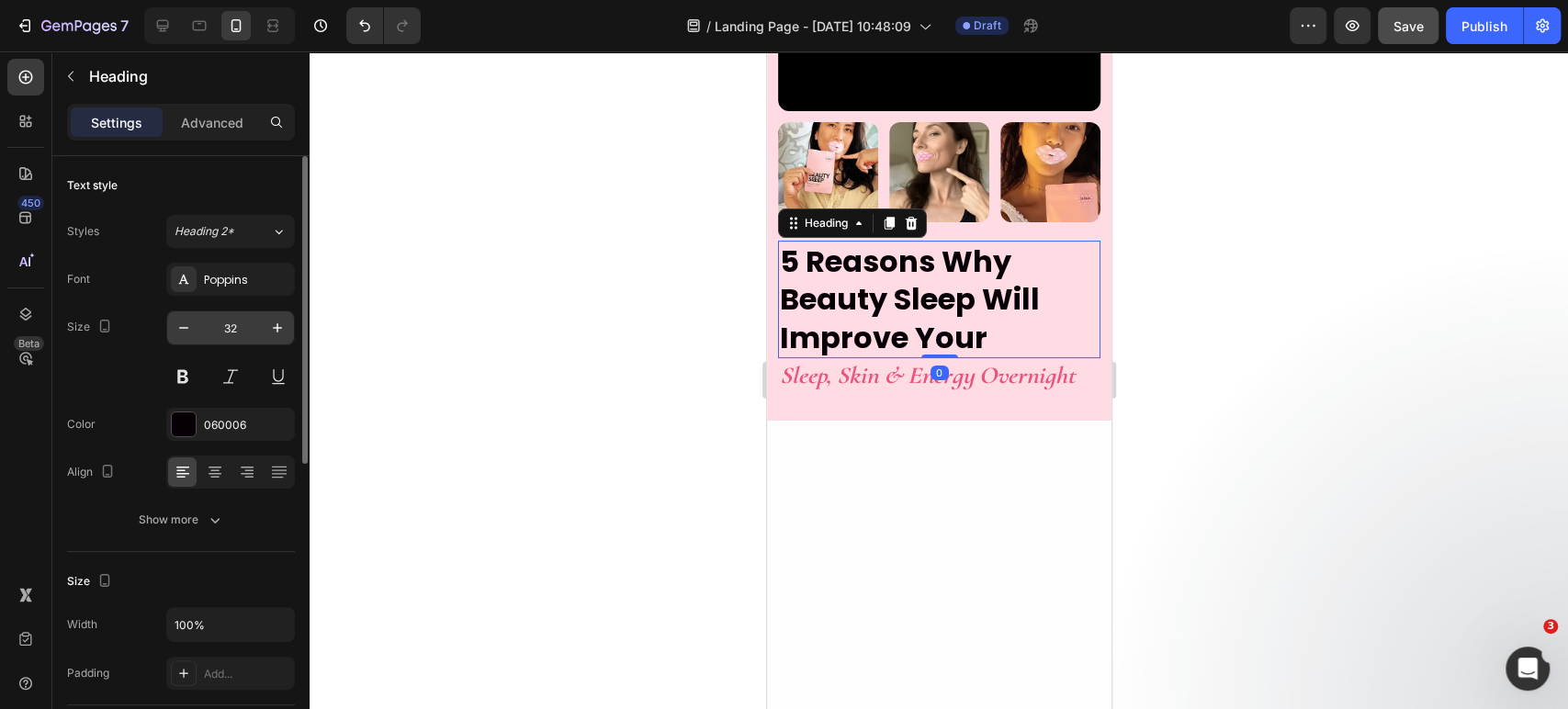
click at [244, 336] on input "32" at bounding box center [231, 327] width 61 height 33
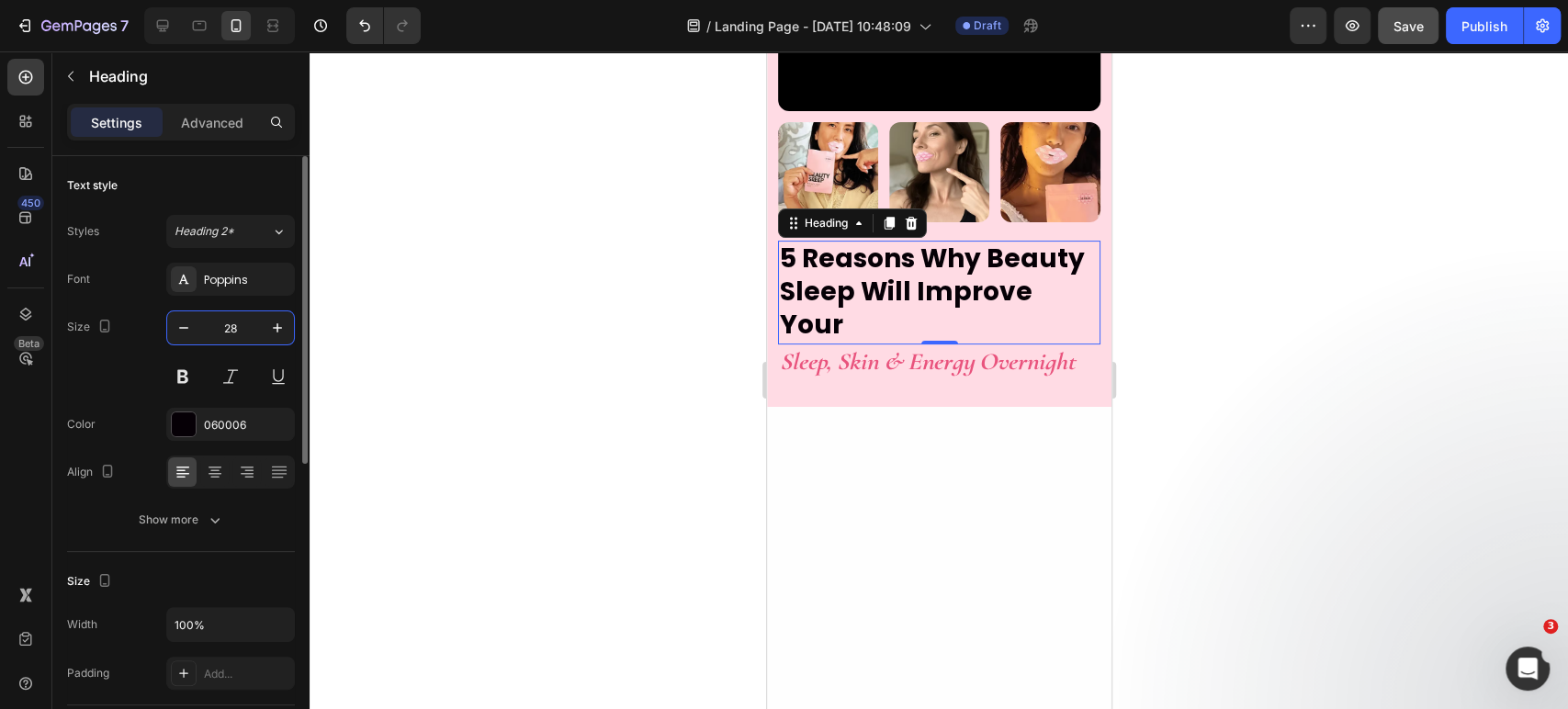
type input "27"
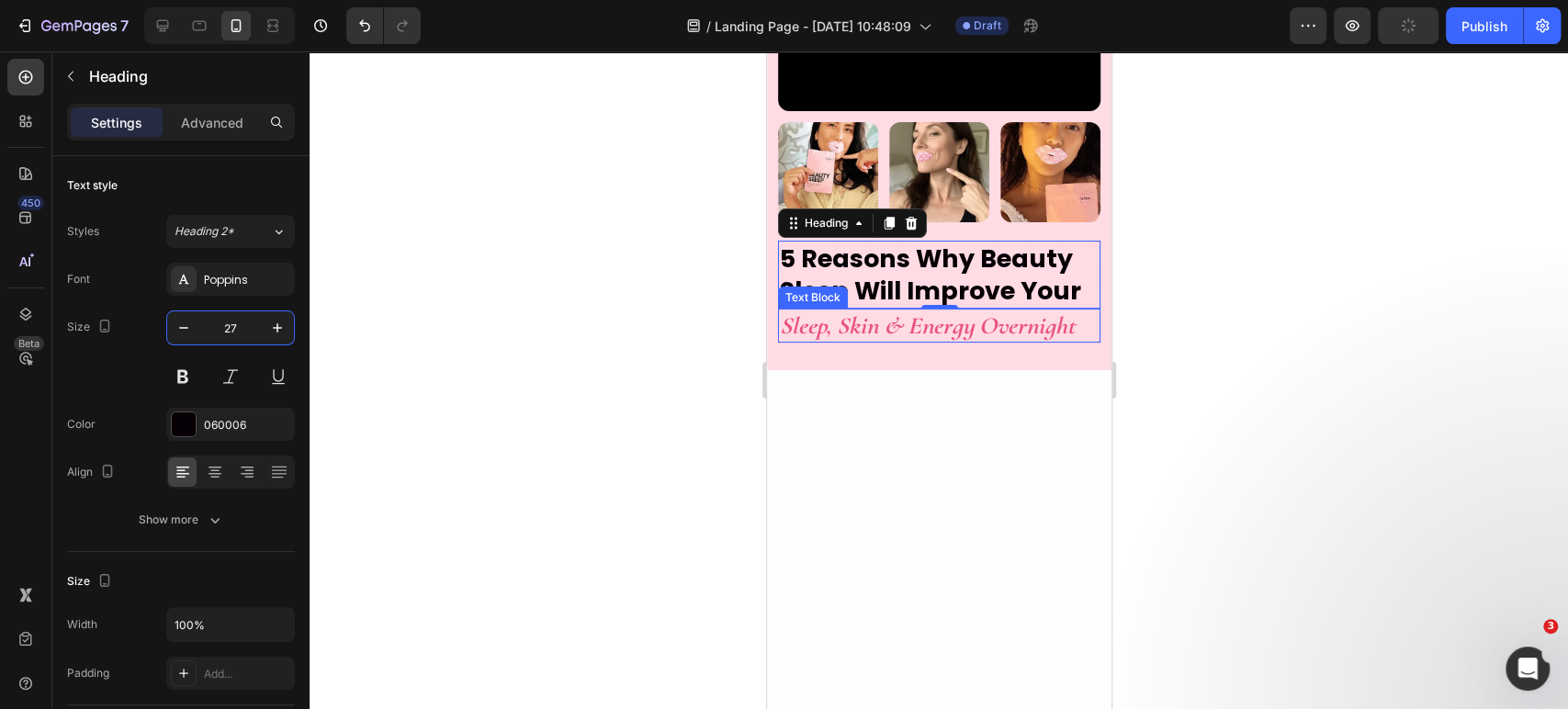
click at [864, 342] on p "Sleep, Skin & Energy Overnight" at bounding box center [939, 325] width 319 height 31
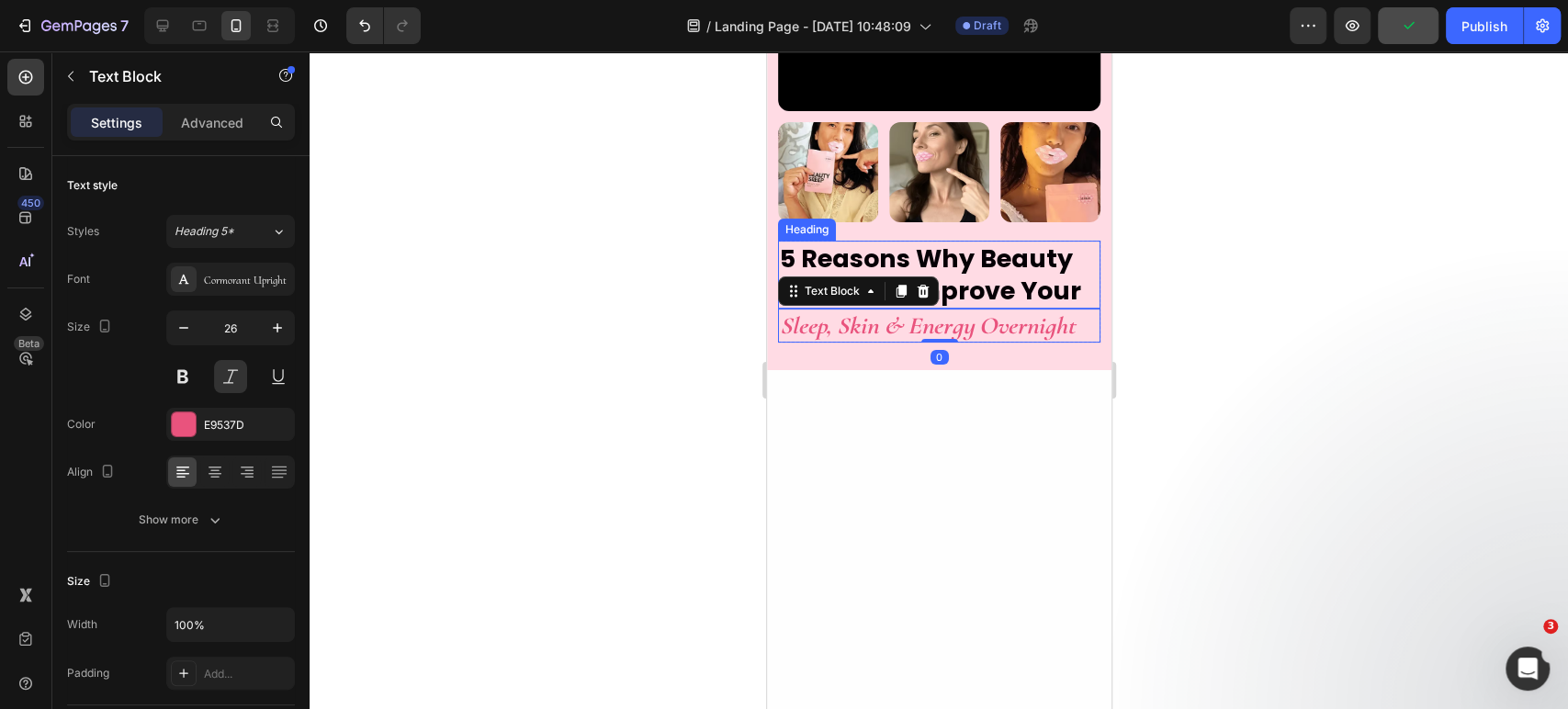
click at [980, 307] on p "5 Reasons Why Beauty Sleep Will Improve Your" at bounding box center [939, 274] width 319 height 64
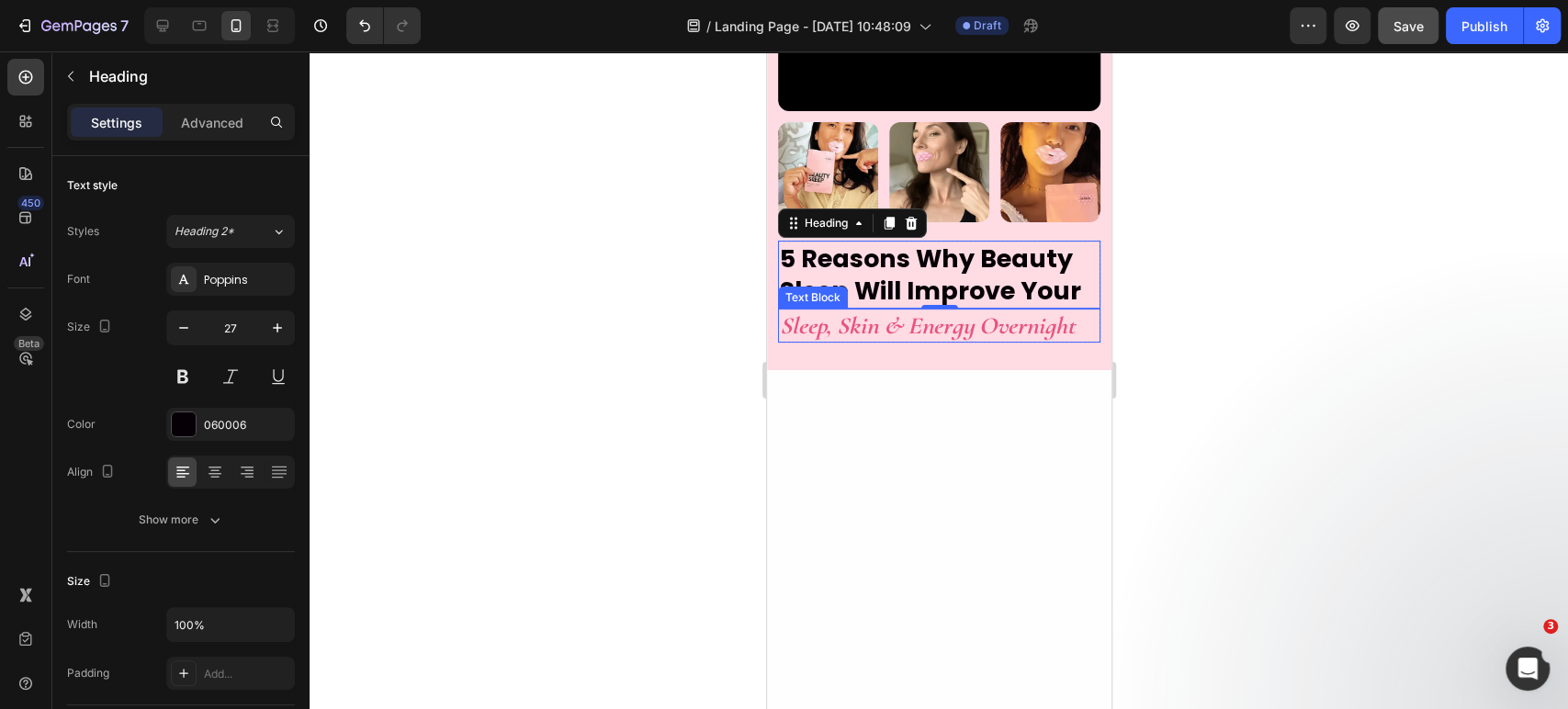
click at [810, 342] on p "Sleep, Skin & Energy Overnight" at bounding box center [939, 325] width 319 height 31
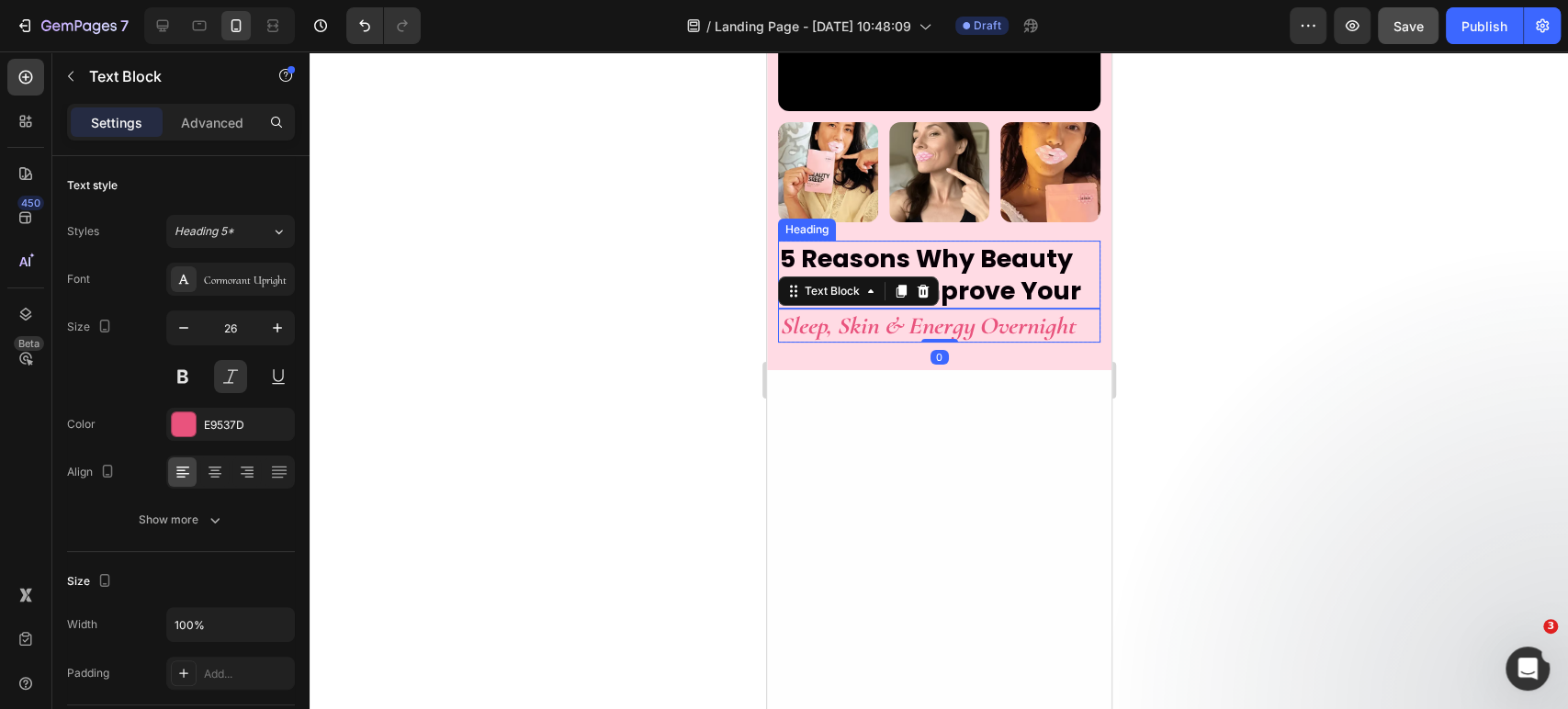
click at [877, 305] on p "5 Reasons Why Beauty Sleep Will Improve Your" at bounding box center [939, 274] width 319 height 64
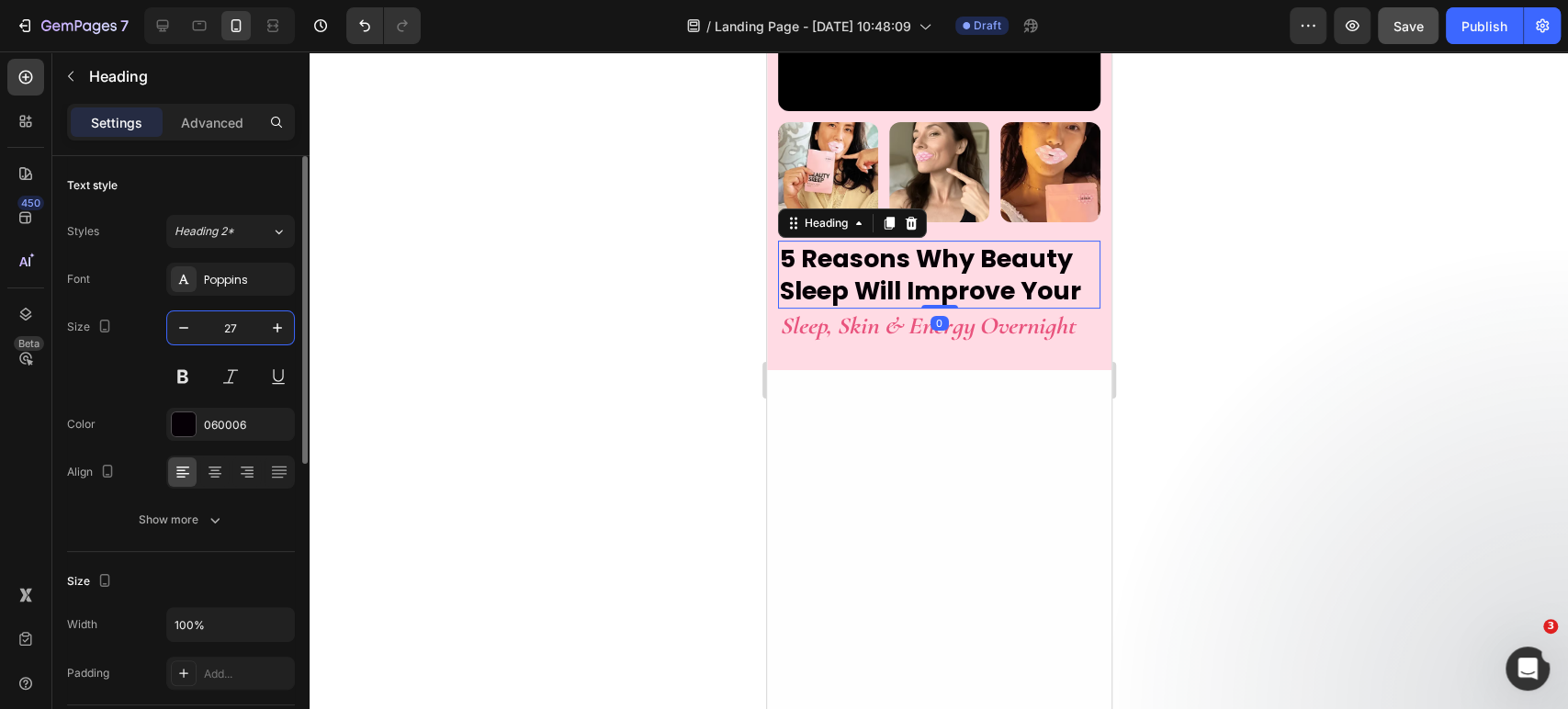
click at [249, 321] on input "27" at bounding box center [231, 327] width 61 height 33
type input "26"
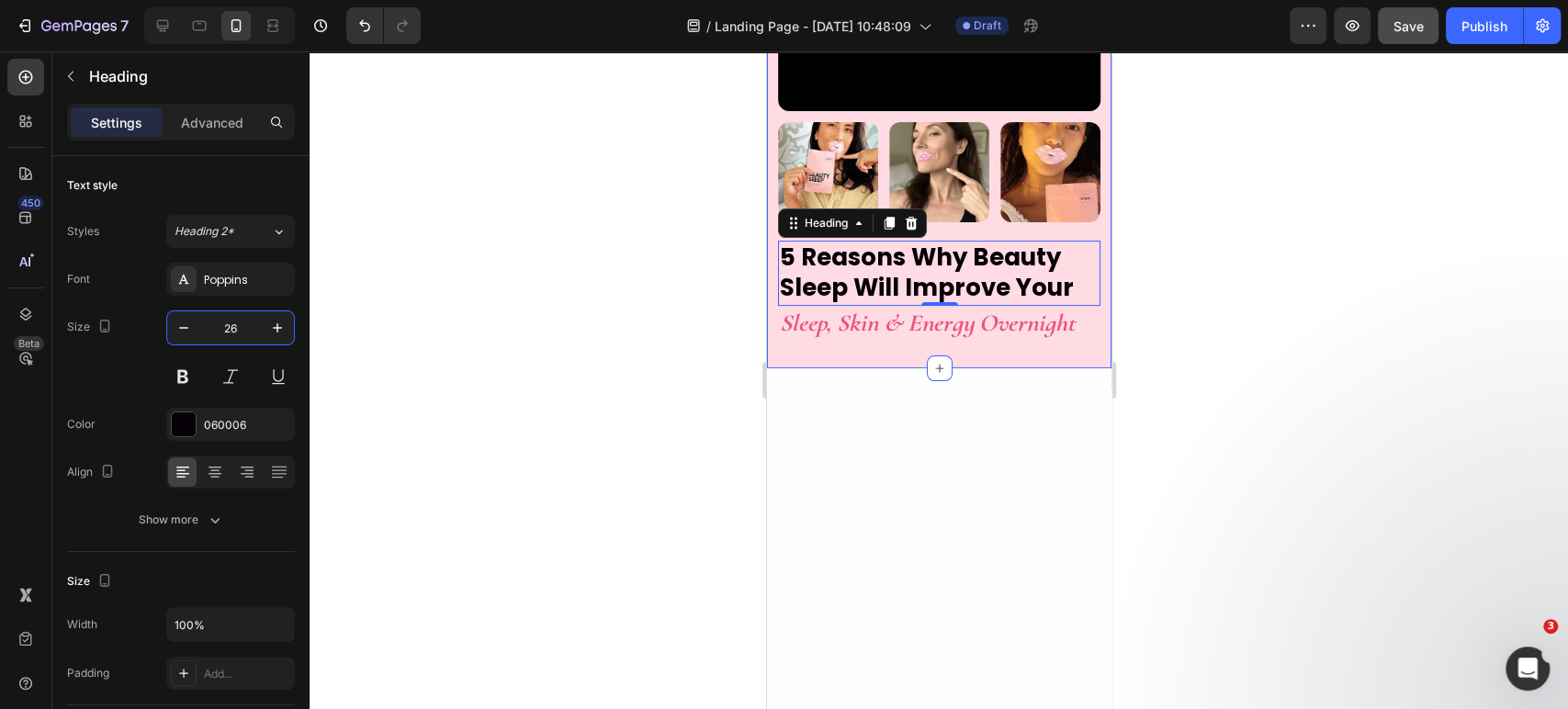
click at [890, 368] on div "Video Image Image Image Row 5 Reasons Why Beauty Sleep Will Improve Your Headin…" at bounding box center [938, 145] width 344 height 447
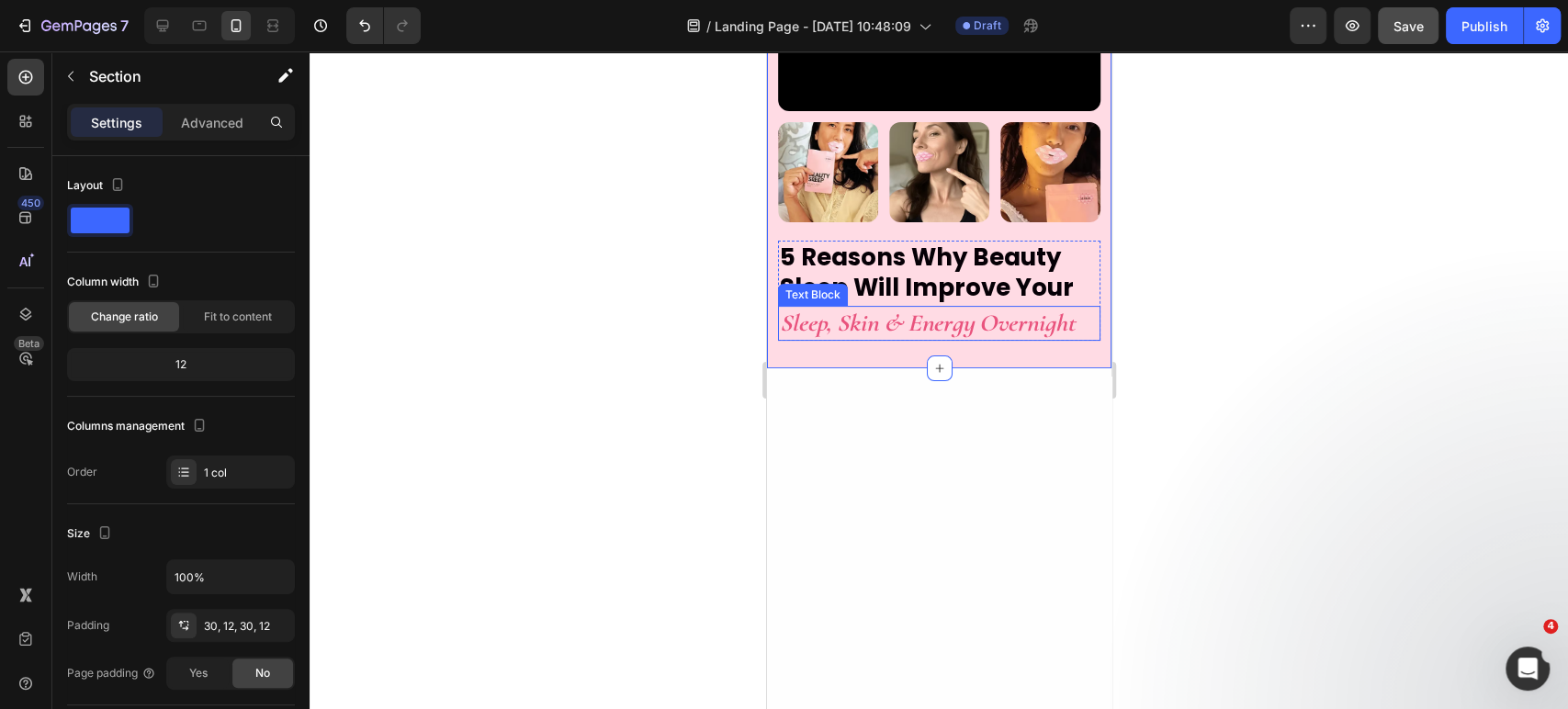
click at [837, 339] on p "Sleep, Skin & Energy Overnight" at bounding box center [939, 323] width 319 height 31
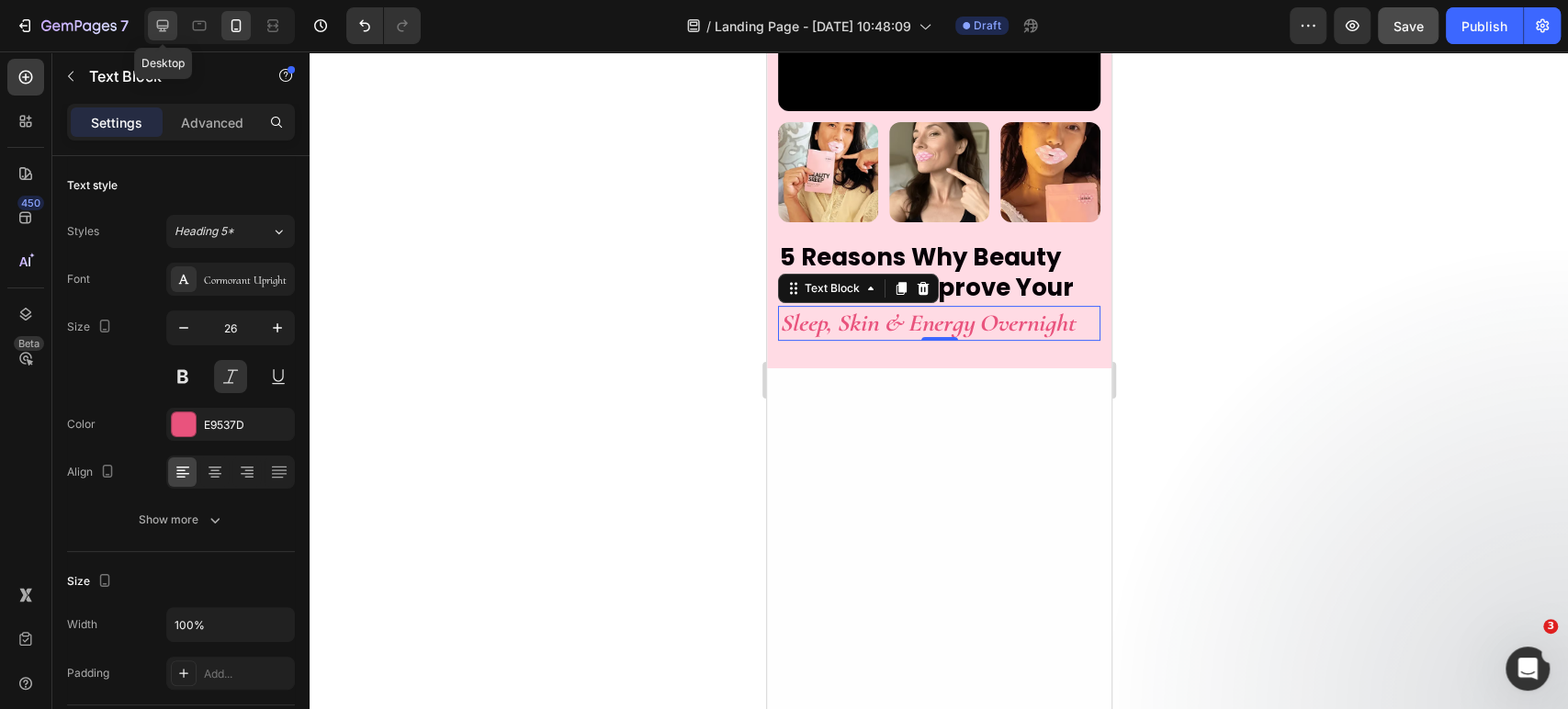
click at [159, 26] on icon at bounding box center [163, 26] width 12 height 12
type input "45"
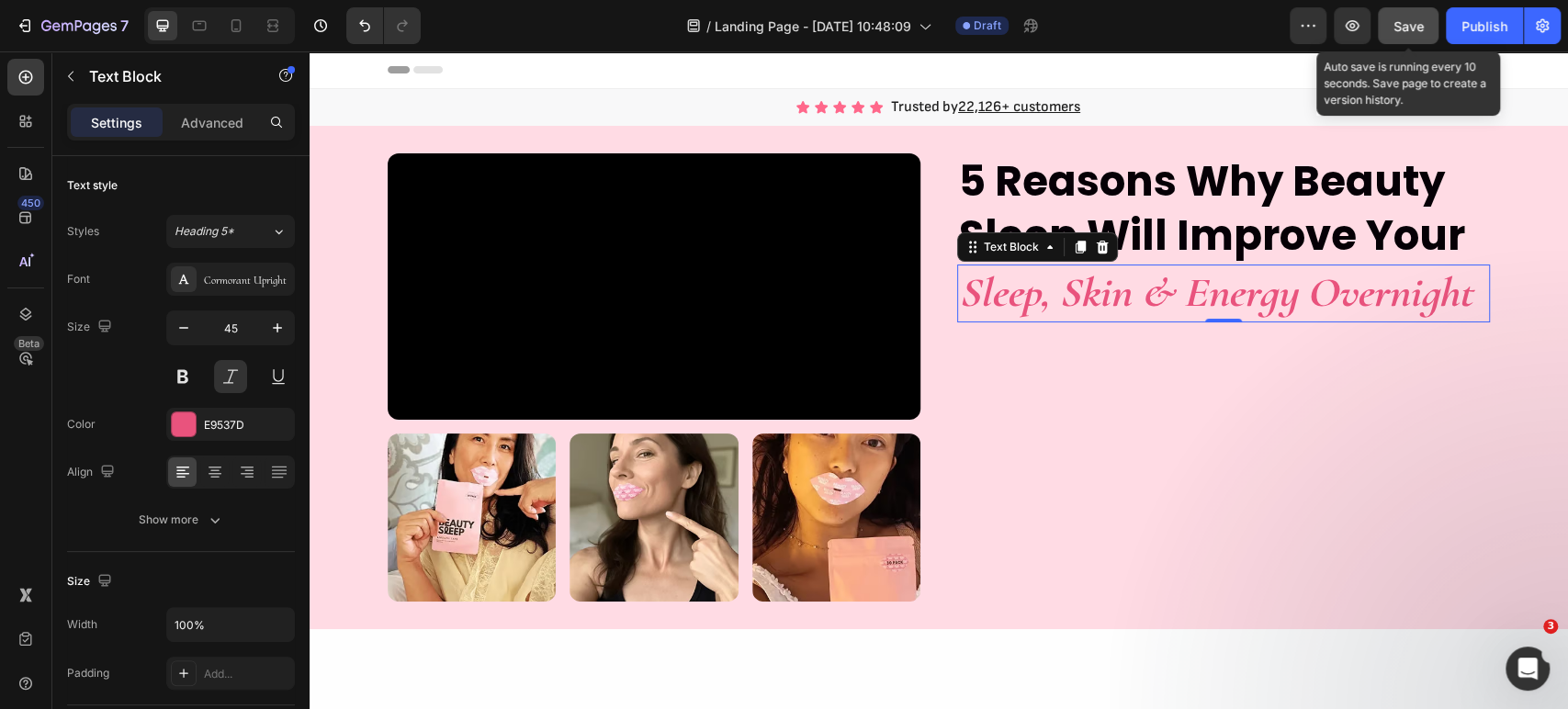
click at [1391, 33] on button "Save" at bounding box center [1408, 26] width 61 height 37
